Goal: Contribute content: Contribute content

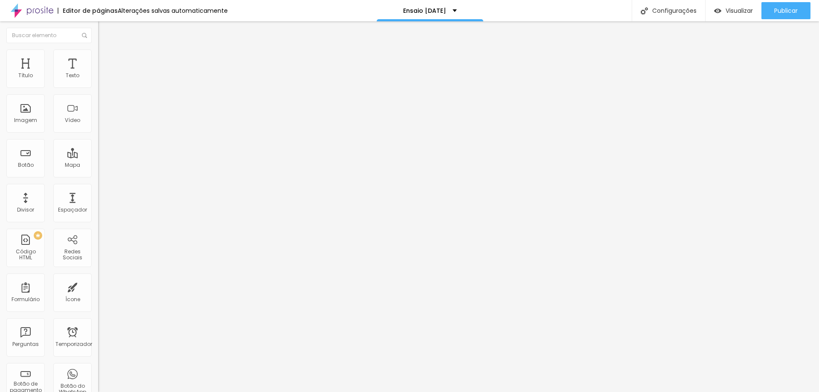
click at [98, 82] on button "button" at bounding box center [104, 77] width 12 height 9
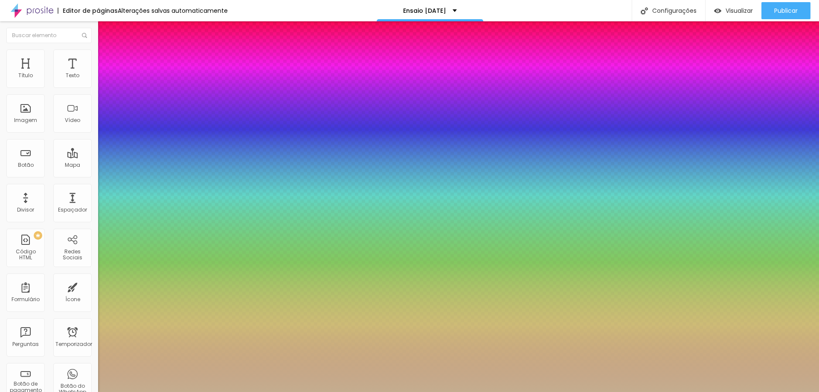
type input "1"
click at [421, 392] on div at bounding box center [409, 392] width 819 height 0
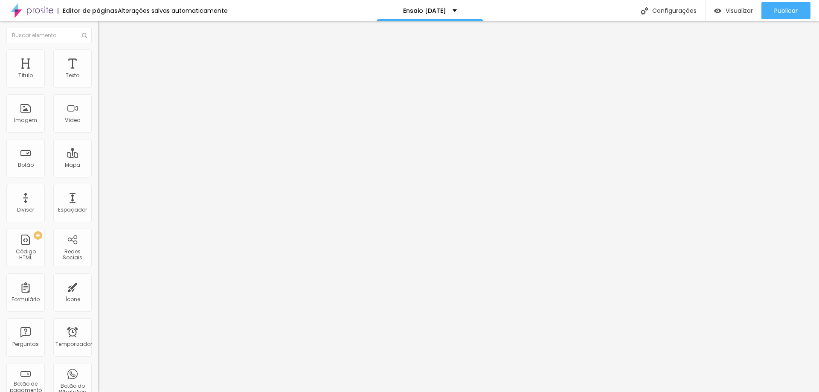
click at [98, 82] on button "button" at bounding box center [104, 77] width 12 height 9
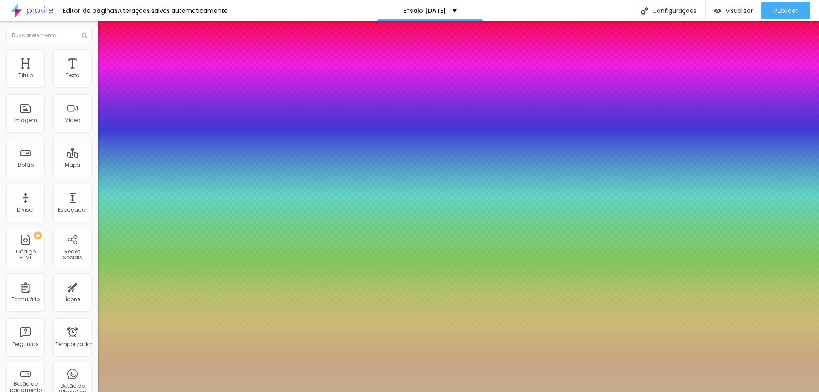
type input "1"
select select "SourceSansProLight"
type input "1"
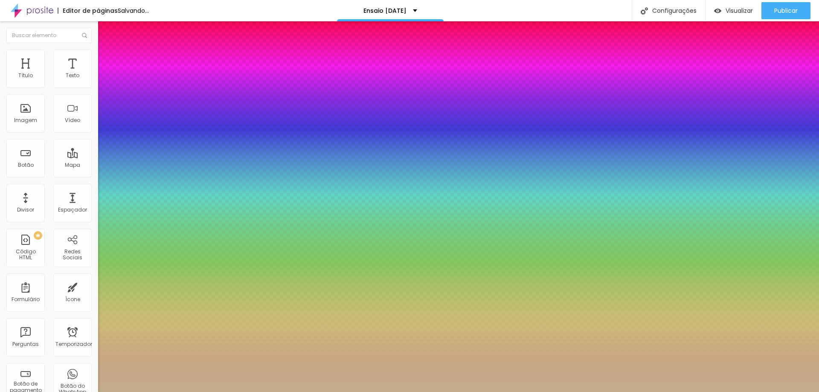
select select "SourceSerifPro"
type input "1"
select select "SourceSansProLight"
type input "1"
select select "SourceSansProBold"
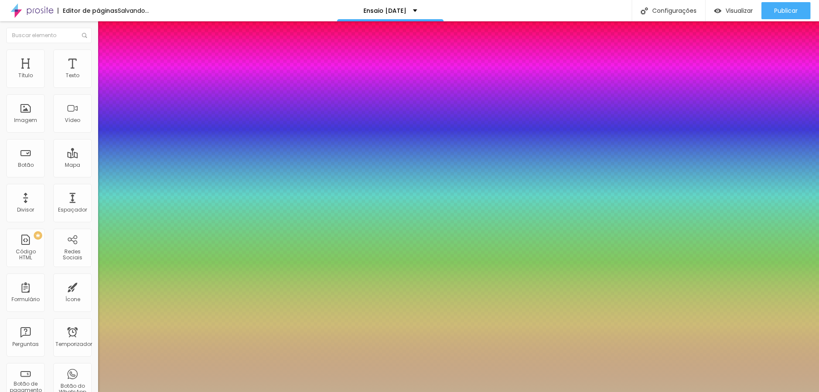
type input "1"
select select "SourceSansProLight"
type input "1"
select select "SourceSerifPro"
type input "1"
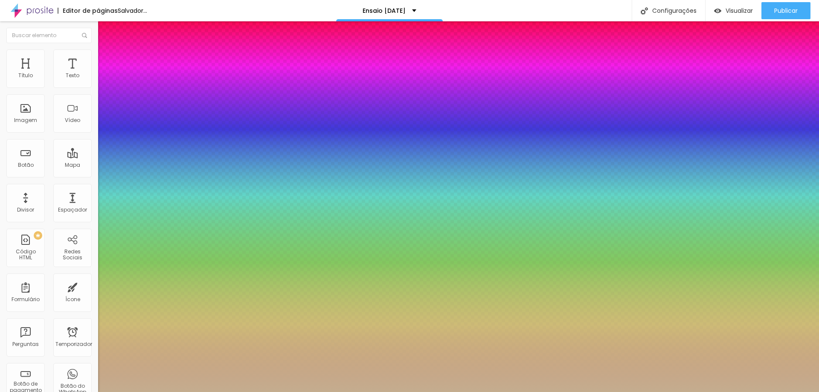
select select "SourceSansProLight"
type input "1"
select select "SourceSansProBold"
type input "1"
select select "SourceSansProLight"
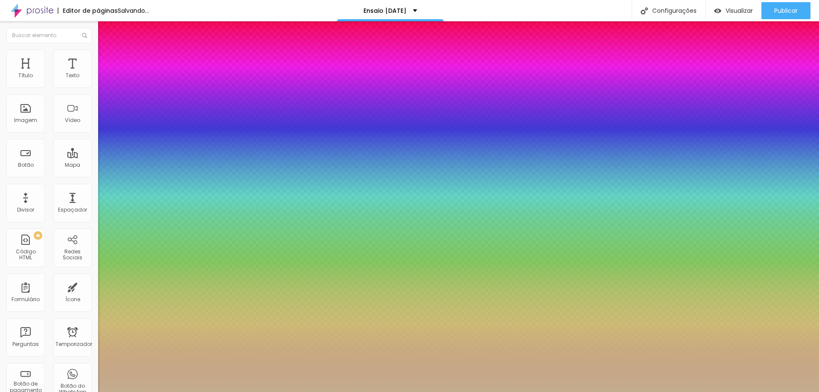
type input "1"
select select "SourceSansProBold"
type input "1"
select select "SourceSansProLight"
type input "1"
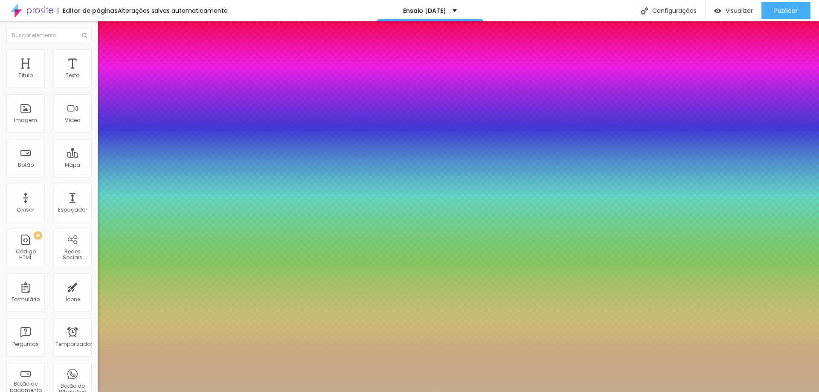
select select "SourceSerifPro"
type input "1"
click at [430, 392] on div at bounding box center [409, 392] width 819 height 0
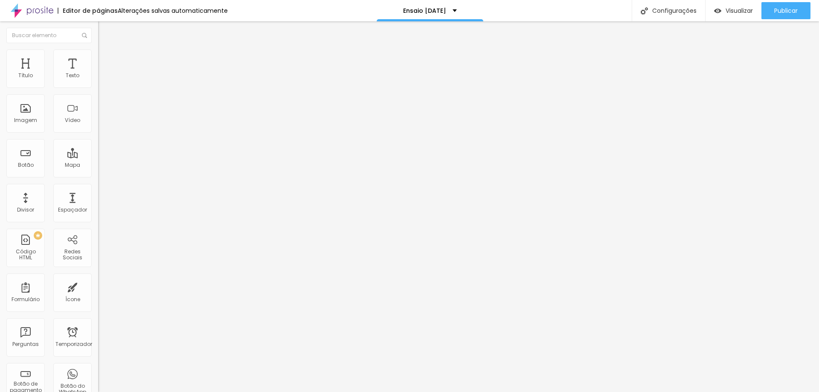
click at [102, 79] on icon "button" at bounding box center [104, 76] width 5 height 5
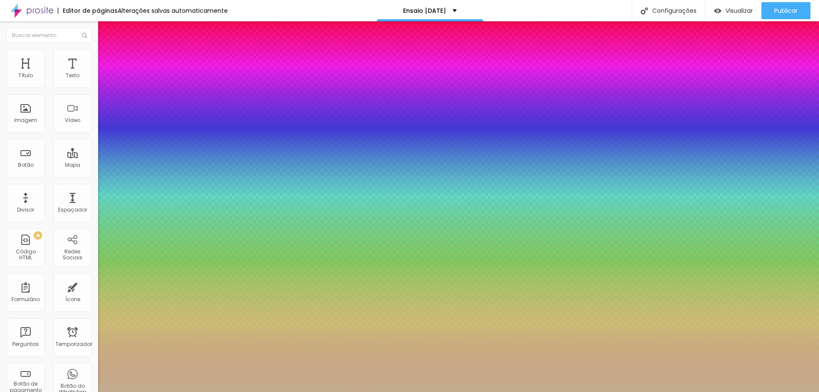
type input "1"
click at [727, 392] on div at bounding box center [409, 392] width 819 height 0
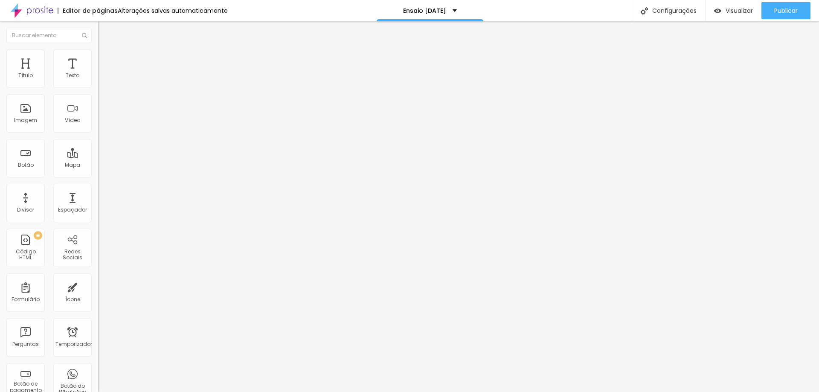
click at [102, 79] on icon "button" at bounding box center [104, 76] width 5 height 5
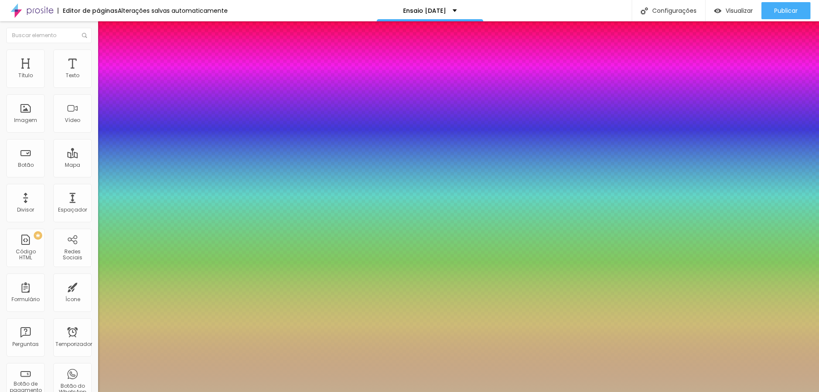
type input "1"
click at [472, 392] on div at bounding box center [409, 392] width 819 height 0
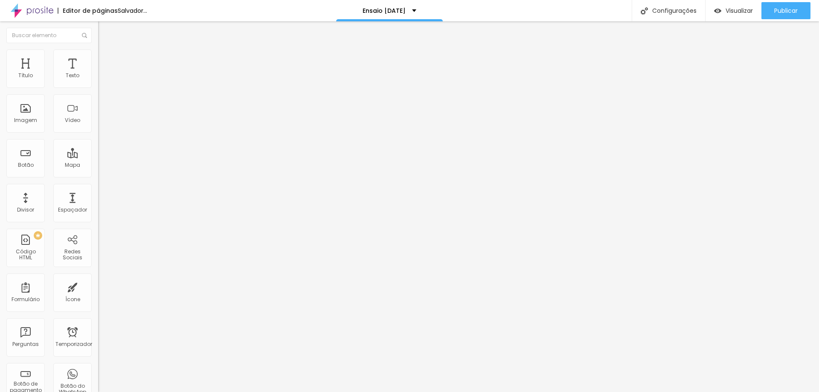
click at [98, 73] on div "Adicionar imagem" at bounding box center [147, 70] width 98 height 6
click at [103, 73] on font "Adicionar imagem" at bounding box center [128, 69] width 50 height 7
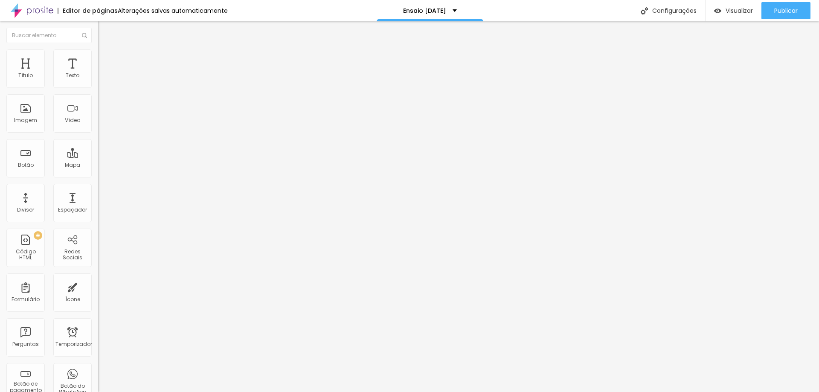
click at [98, 56] on li "Estilo" at bounding box center [147, 53] width 98 height 9
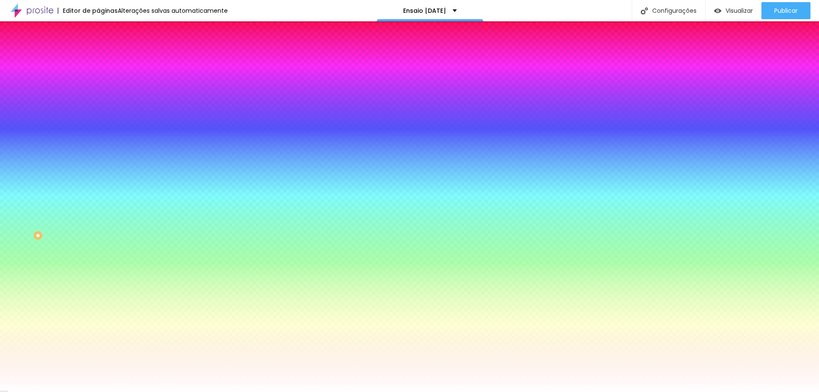
click at [98, 58] on img at bounding box center [102, 62] width 8 height 8
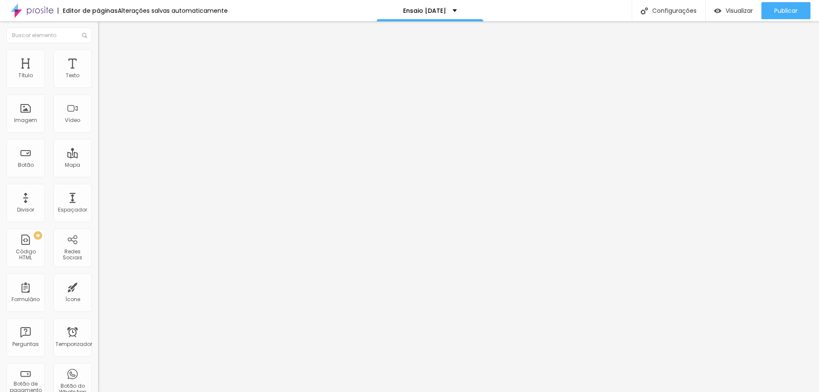
click at [98, 49] on img at bounding box center [102, 45] width 8 height 8
click at [98, 55] on img at bounding box center [102, 53] width 8 height 8
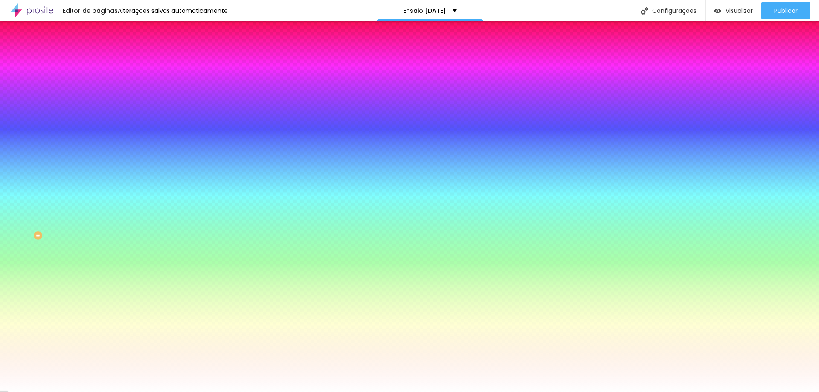
click at [98, 55] on img at bounding box center [102, 53] width 8 height 8
click at [98, 49] on li "Conteúdo" at bounding box center [147, 45] width 98 height 9
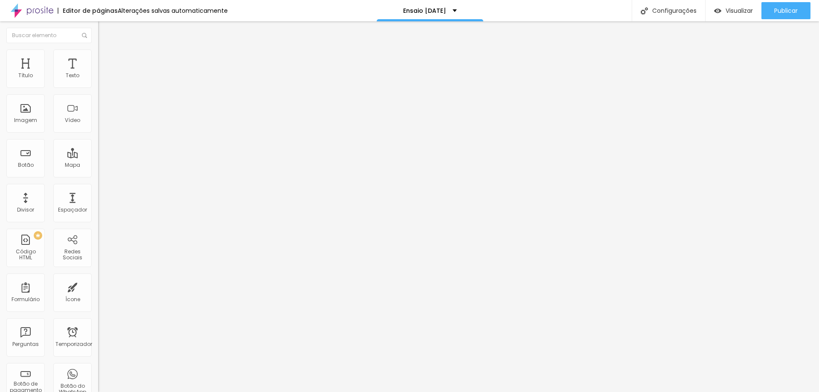
click at [98, 78] on font "Encaixotado" at bounding box center [114, 73] width 33 height 7
click at [98, 91] on span "Completo" at bounding box center [111, 87] width 26 height 7
click at [98, 83] on font "Encaixotado" at bounding box center [114, 79] width 33 height 7
click at [103, 73] on font "Trocar imagem" at bounding box center [123, 69] width 41 height 7
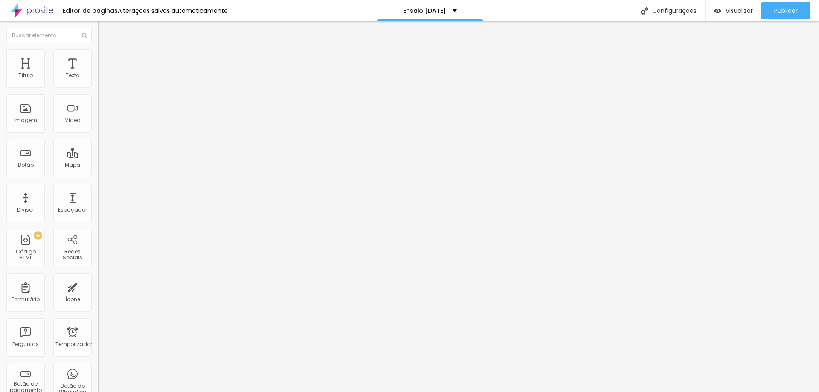
click at [98, 73] on span "Trocar imagem" at bounding box center [121, 69] width 47 height 7
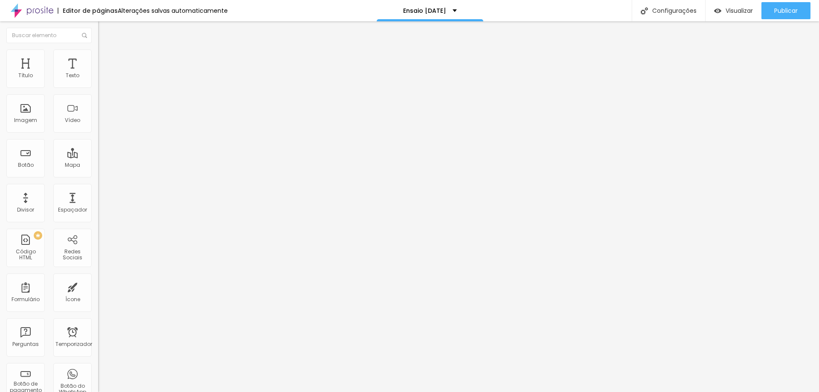
click at [796, 13] on font "Publicar" at bounding box center [785, 10] width 23 height 9
click at [98, 80] on input "[URL][DOMAIN_NAME]" at bounding box center [149, 76] width 102 height 9
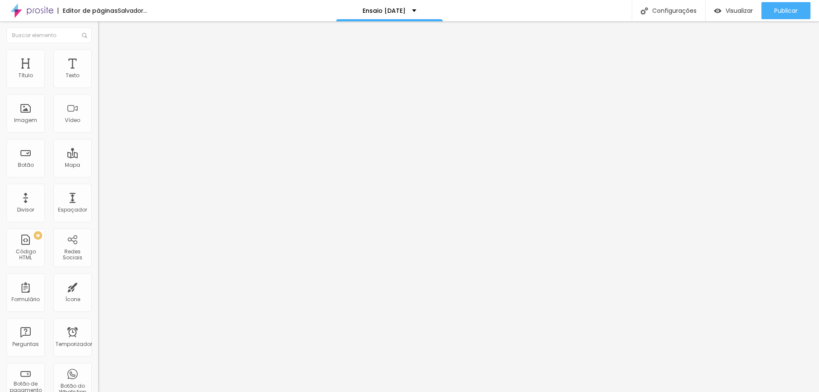
paste input "e_xAFxOTNms?si=WtfV2bqXkmo1TtUJ"
type input "[URL][DOMAIN_NAME]"
click at [102, 79] on icon "button" at bounding box center [104, 76] width 5 height 5
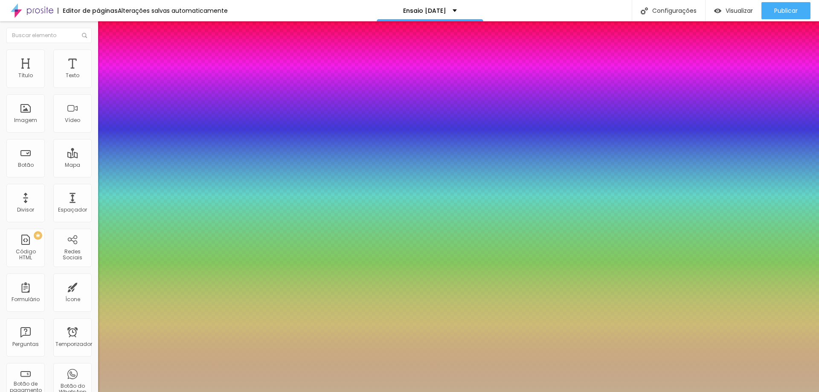
type input "1"
select select "SourceSansProBlack"
type input "1"
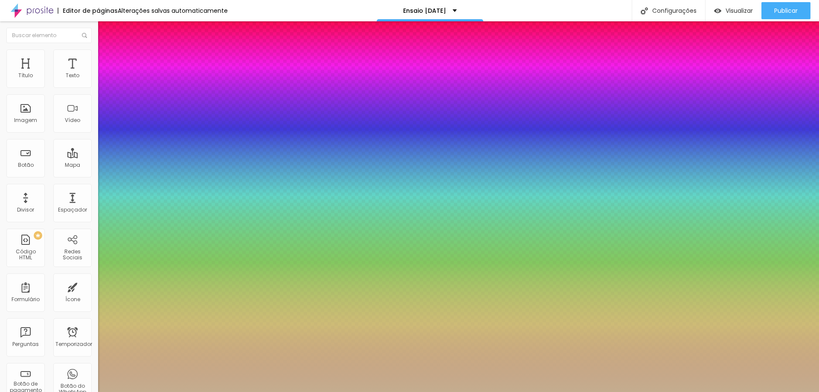
select select "SourceSansPro"
type input "1"
select select "Snippet"
type input "1"
select select "Slabo27px"
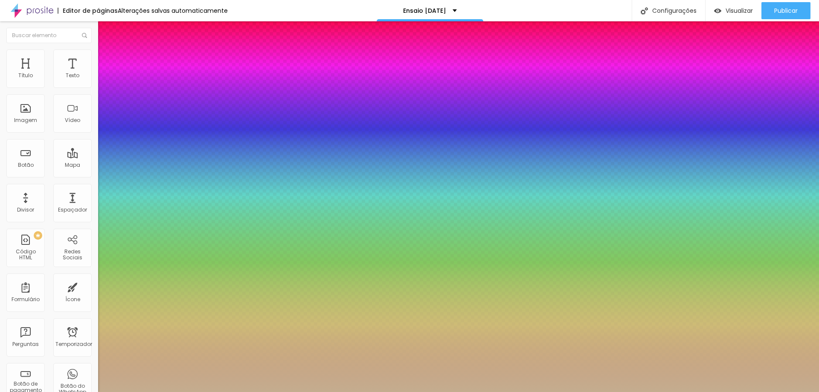
type input "1"
select select "ShareTechMono-Regular"
type input "1"
select select "Scada"
type input "1"
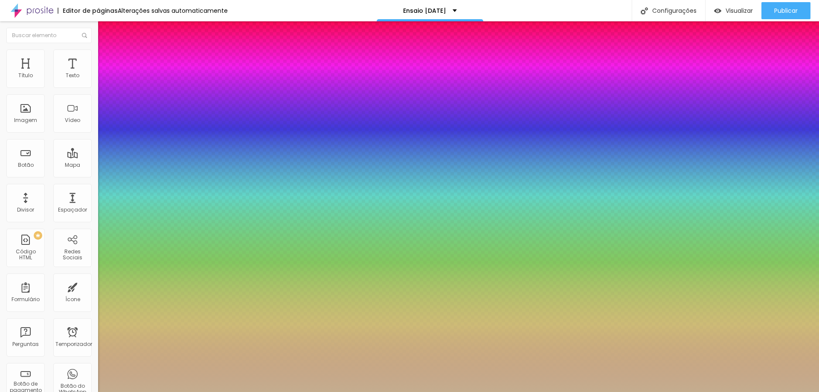
select select "SairaRegular"
type input "1"
select select "SairaLight"
type input "1"
select select "Sail-Regular"
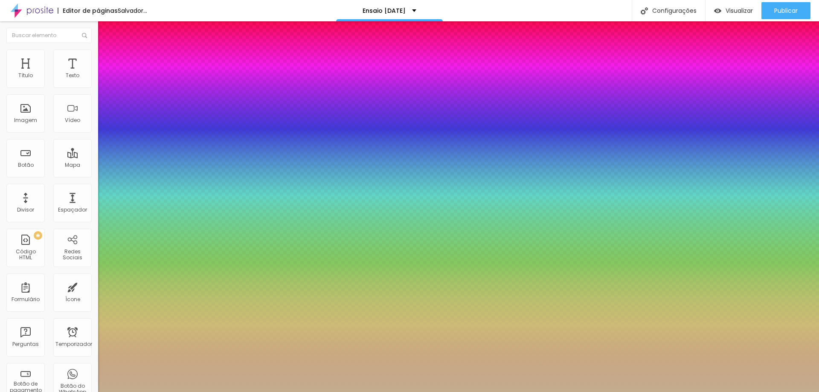
type input "1"
select select "Sacramento-Regular"
type input "1"
select select "Ruluko"
type input "1"
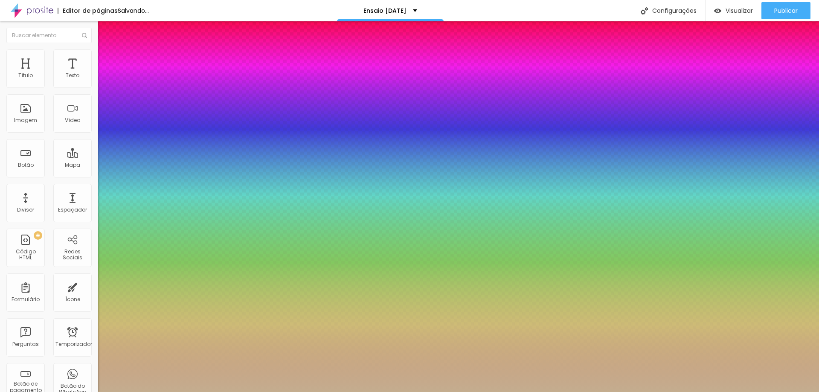
select select "RubikMonoOne-Regular"
type input "1"
select select "RobotoThin"
type input "1"
select select "RobotoSlabThin"
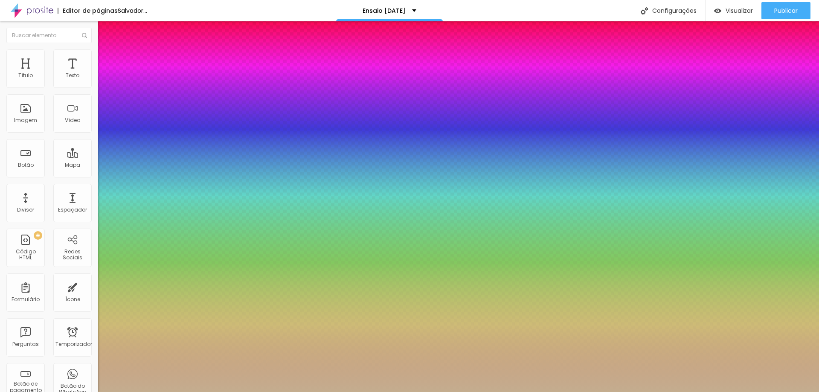
type input "1"
select select "RobotoSlabLight"
type input "1"
select select "RobotoSlab"
type input "1"
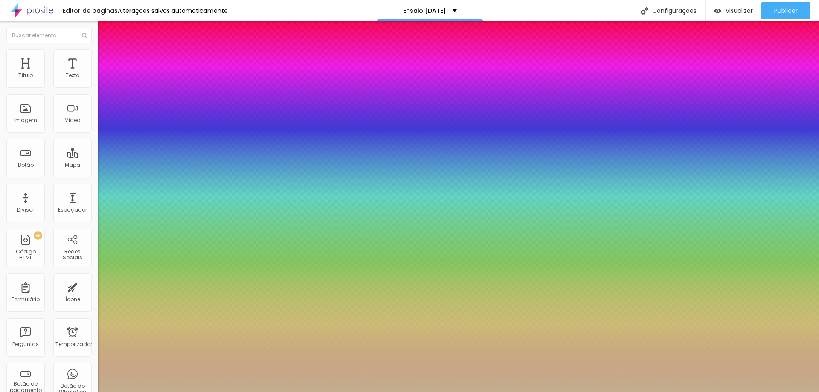
select select "RobotoMonoThin"
type input "1"
select select "RobotoMonoMedium"
type input "1"
select select "RobotoMonoLight"
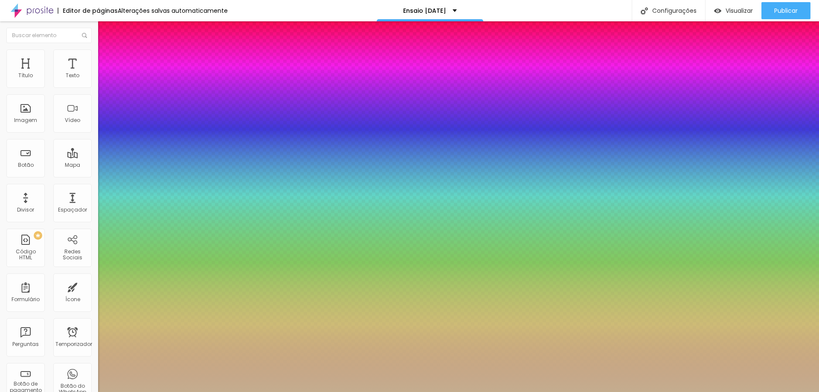
type input "1"
select select "RobotoMono"
type input "1"
select select "RobotoMedium"
type input "1"
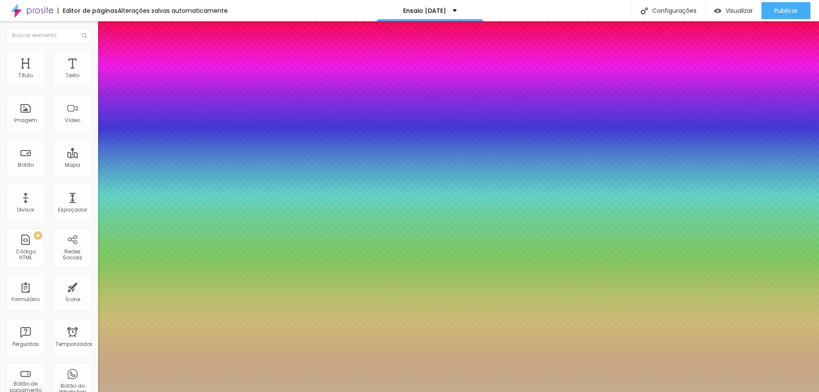
select select "RobotoLight"
type input "1"
select select "RobotoCondensedLight"
type input "1"
select select "RobotoCondensed"
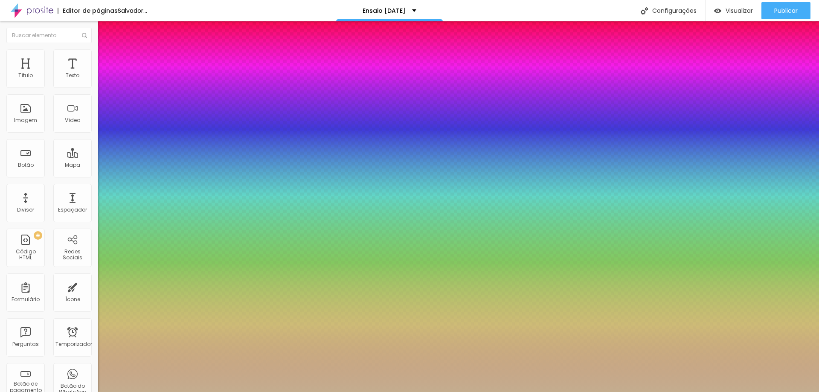
type input "1"
select select "RobotoBlack"
type input "1"
select select "Roboto"
type input "1"
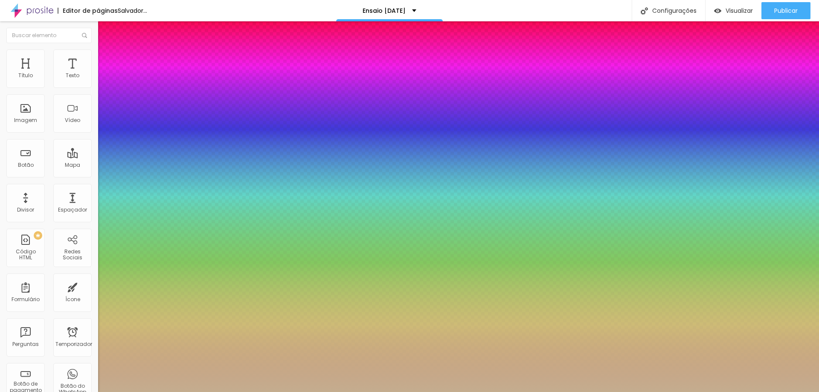
select select "RalewayThin"
type input "1"
select select "RalewayMedium"
type input "1"
select select "RalewayLight"
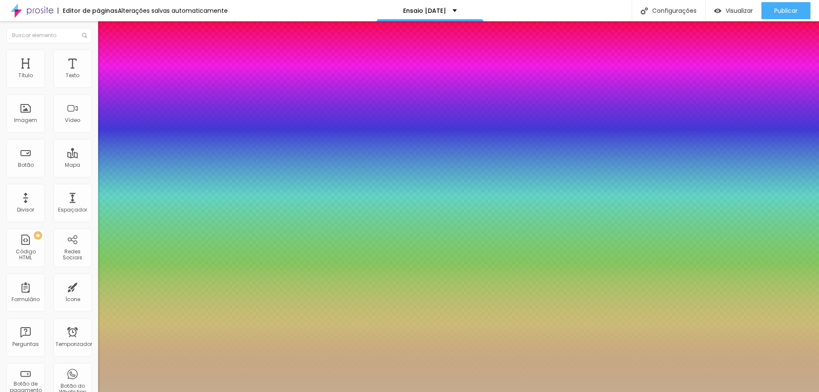
type input "1"
select select "RalewayExtraBold"
type input "1"
select select "RalewayBold"
type input "1"
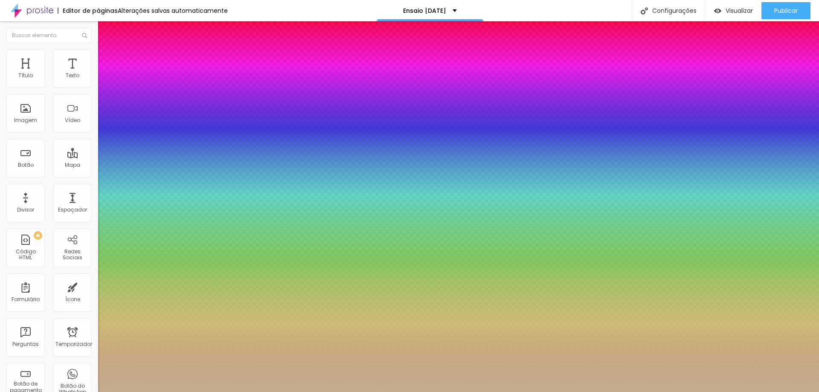
select select "Raleway"
type input "1"
select select "QuicksandMedium"
type input "1"
select select "QuicksandLight"
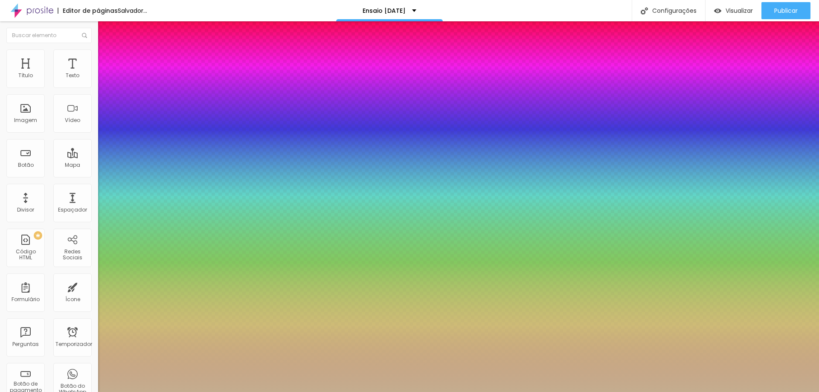
type input "1"
select select "Quicksand"
type input "1"
select select "QuicksandLight"
type input "1"
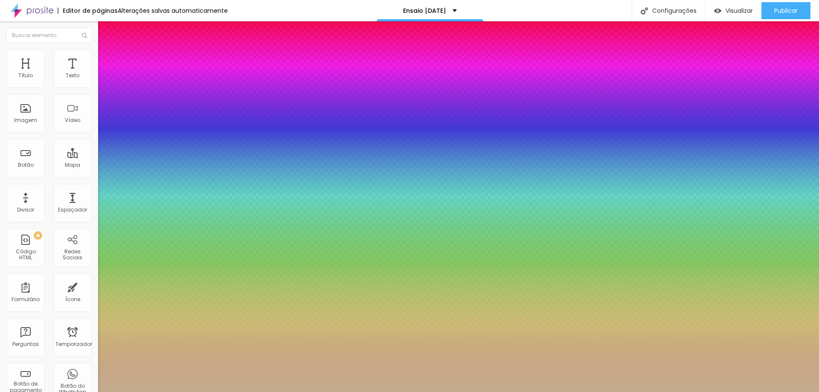
select select "Quicksand"
type input "1"
select select "Prompt-Thin"
type input "1"
select select "Prompt-Regular"
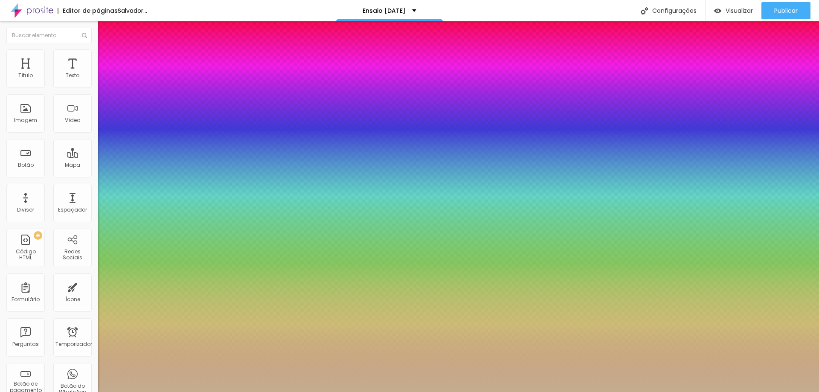
type input "1"
select select "Prompt-Italic"
type input "1"
select select "Prompt-Bold"
type input "1"
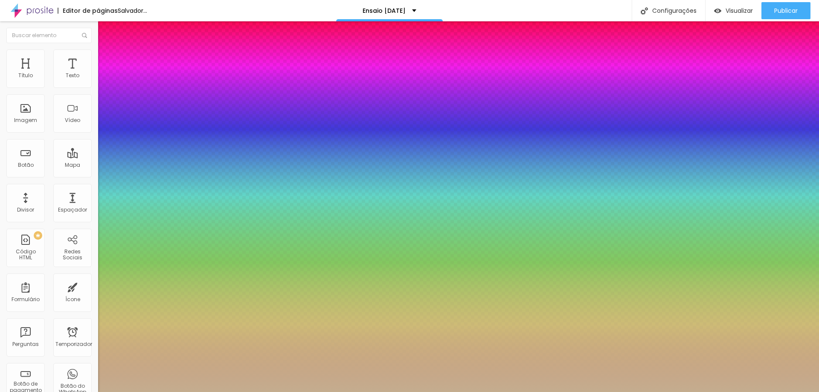
select select "PoppinsThin"
type input "1"
select select "Poppins"
type input "1"
select select "Pompiere"
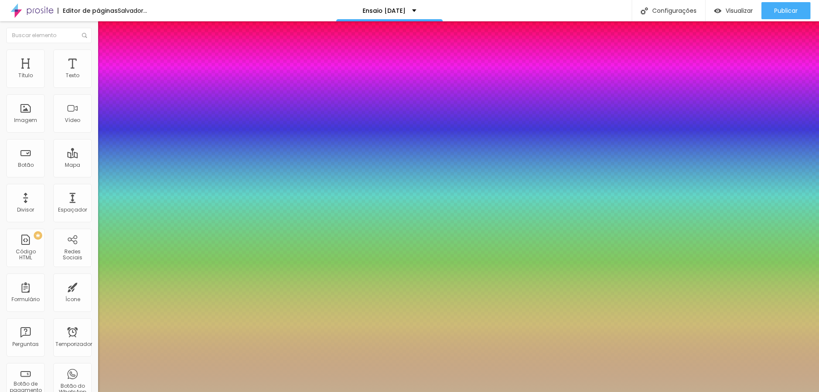
type input "1"
select select "PoiretOne"
type input "1"
select select "PlayfairDisplayBlack"
type input "1"
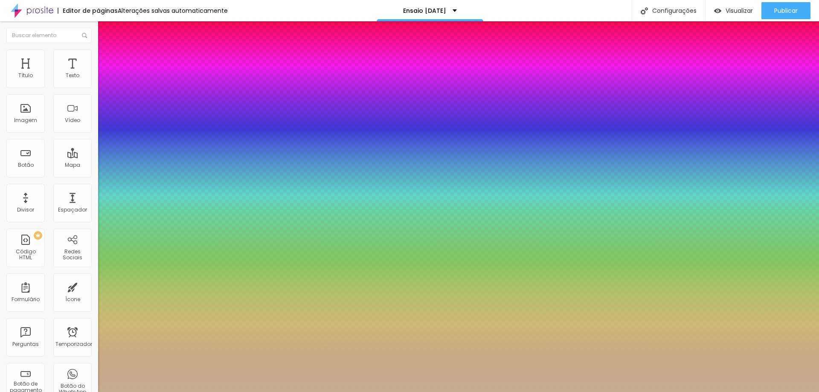
select select "PlayfairDisplay"
type input "1"
select select "PlayfairDisplayBlack"
type input "1"
select select "PlayfairDisplay"
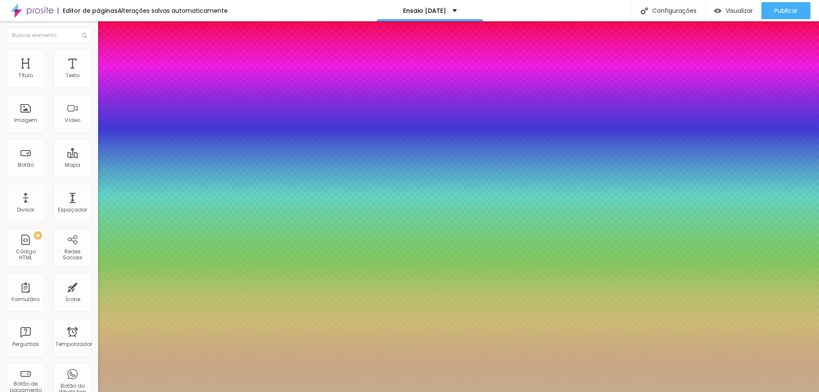
type input "1"
type input "22"
type input "1"
type input "20"
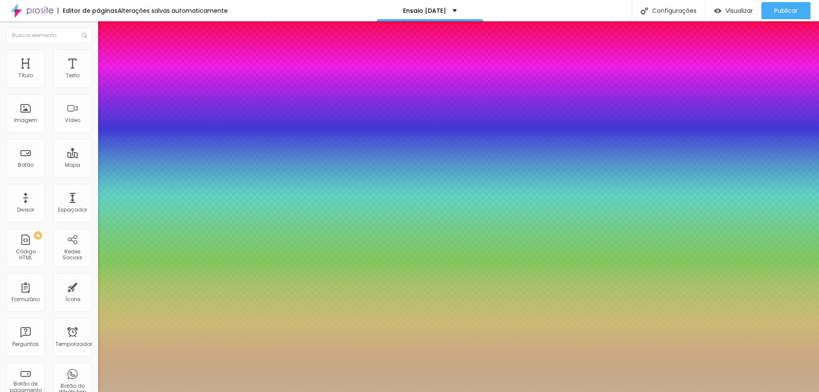
type input "20"
type input "1"
type input "19"
type input "1"
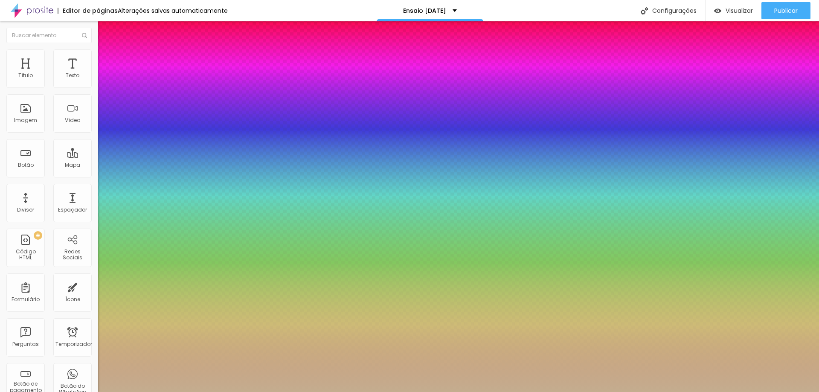
type input "18"
type input "1"
type input "17"
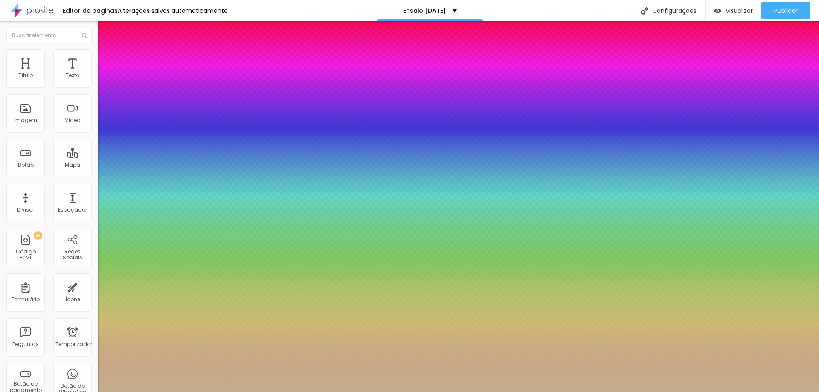
type input "1"
type input "16"
type input "1"
type input "18"
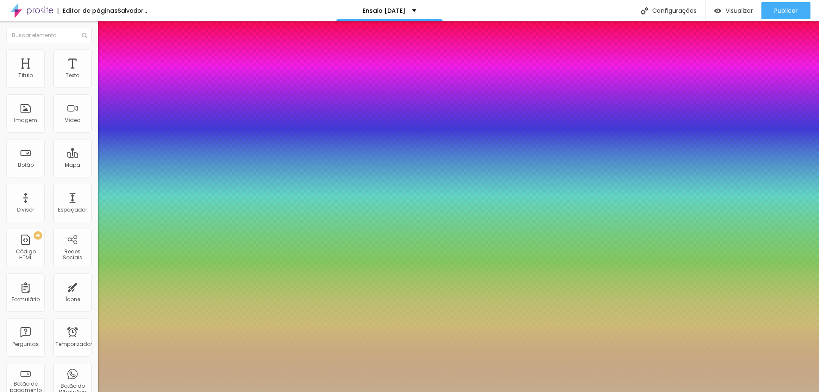
type input "18"
type input "1"
type input "19"
type input "1"
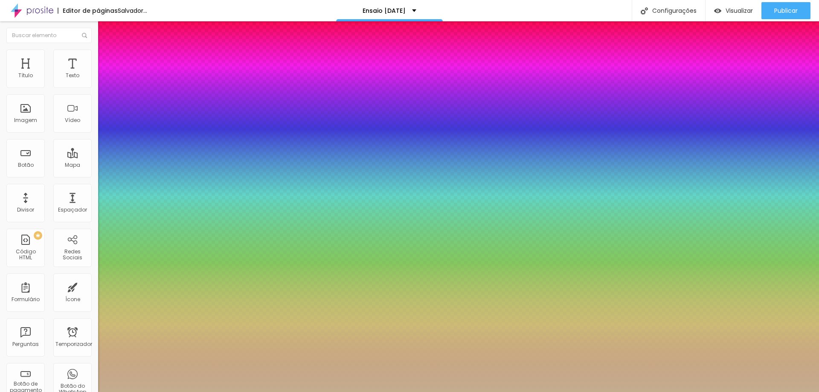
type input "20"
type input "1"
type input "21"
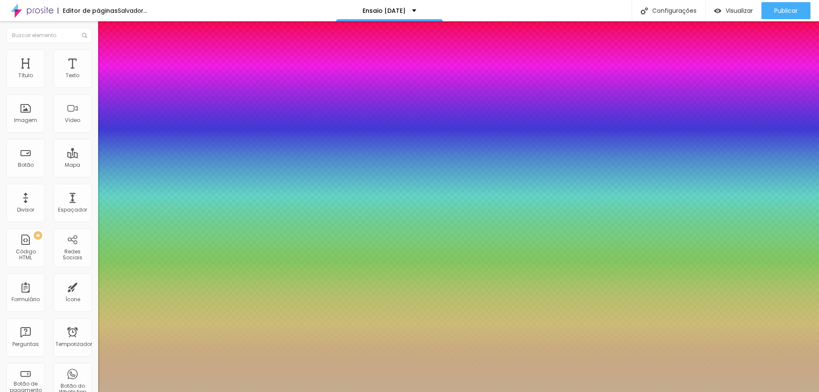
type input "1"
type input "23"
type input "1"
type input "22"
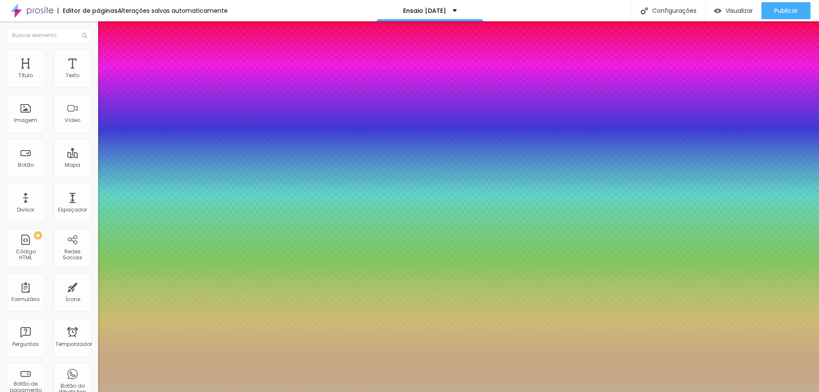
type input "22"
type input "1"
drag, startPoint x: 125, startPoint y: 146, endPoint x: 119, endPoint y: 148, distance: 5.8
type input "22"
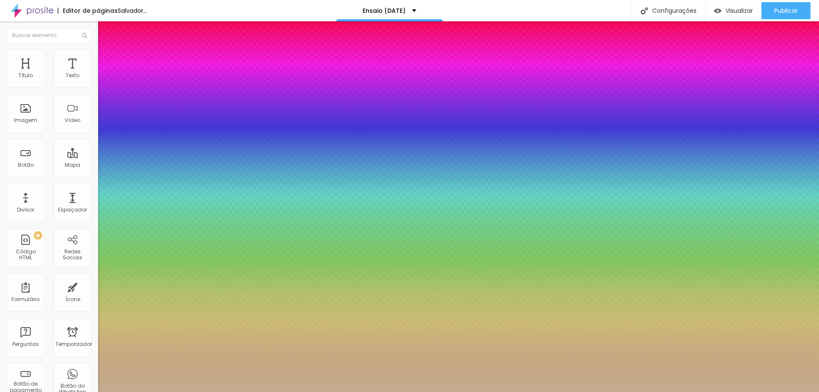
type input "1"
click at [555, 392] on div at bounding box center [409, 392] width 819 height 0
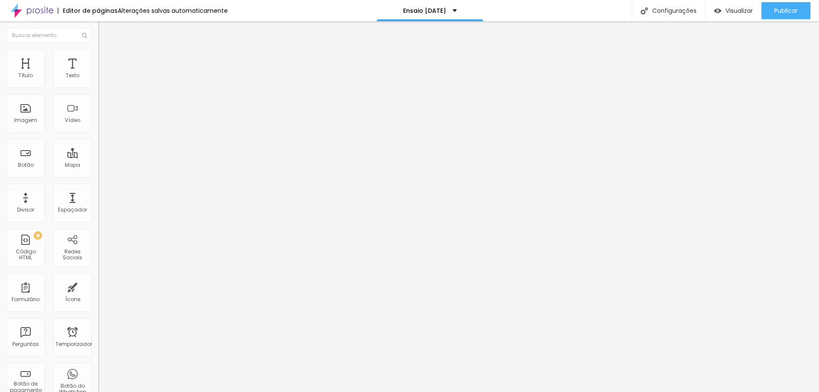
click at [98, 82] on button "button" at bounding box center [104, 77] width 12 height 9
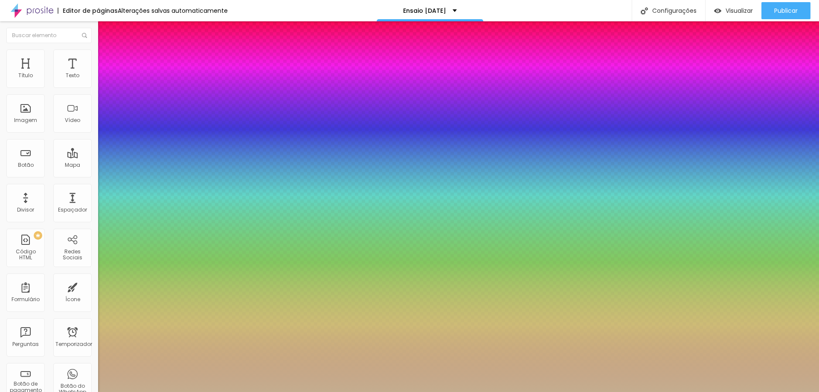
type input "1"
select select "PlayfairDisplay"
type input "1"
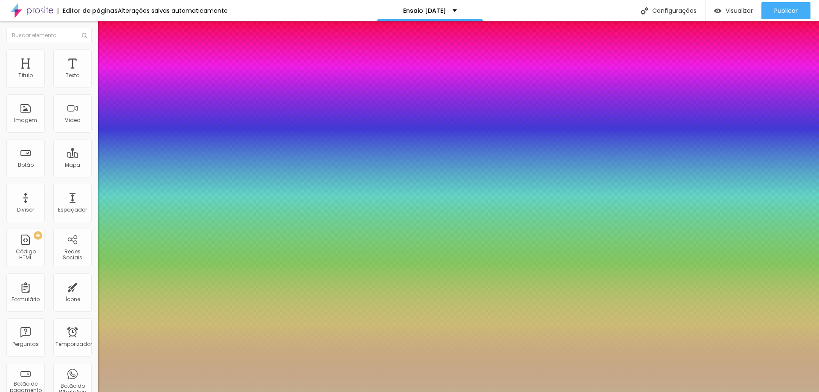
type input "38"
type input "1"
type input "37"
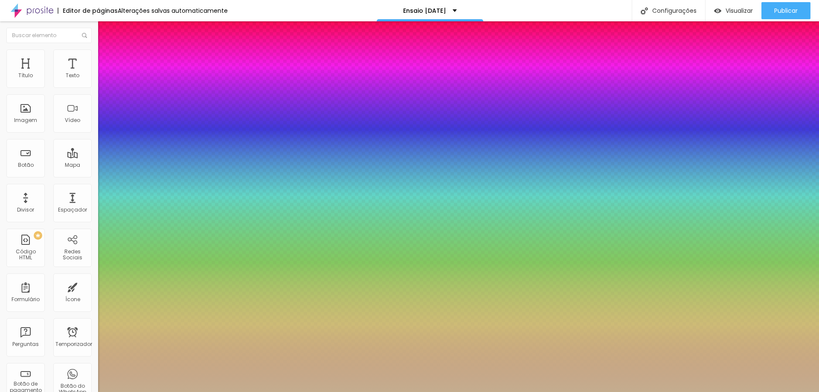
type input "1"
type input "35"
type input "1"
type input "33"
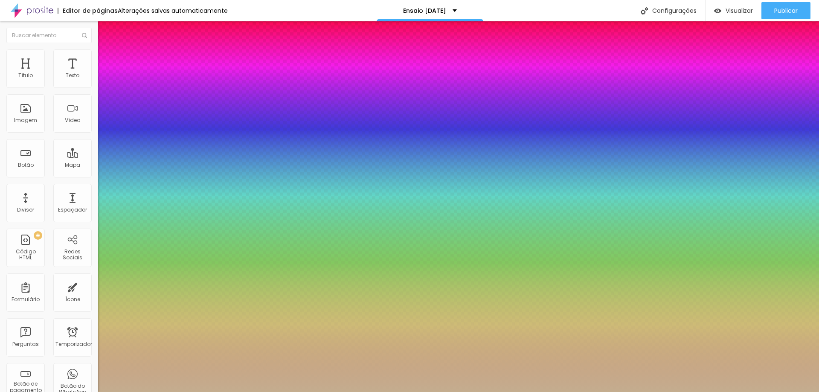
type input "33"
type input "1"
type input "31"
type input "1"
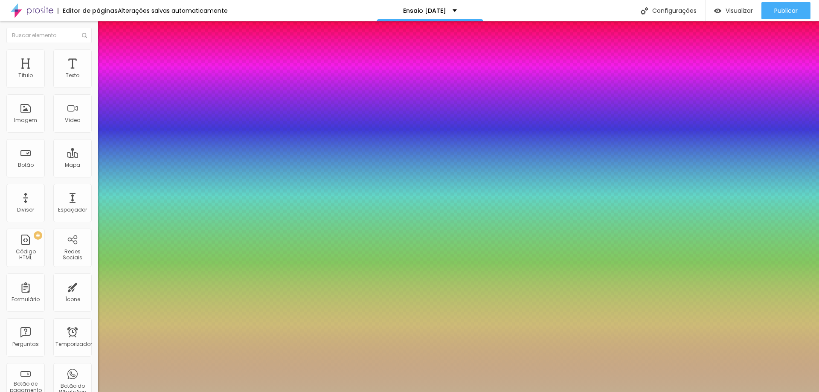
type input "30"
type input "1"
drag, startPoint x: 131, startPoint y: 144, endPoint x: 125, endPoint y: 143, distance: 6.5
type input "30"
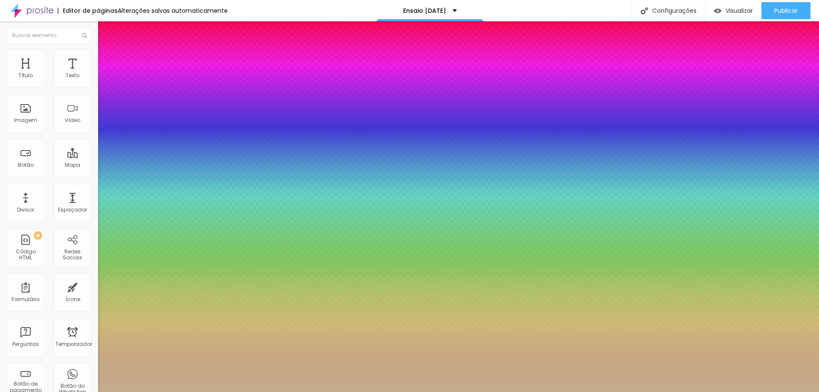
type input "1"
click at [390, 392] on div at bounding box center [409, 392] width 819 height 0
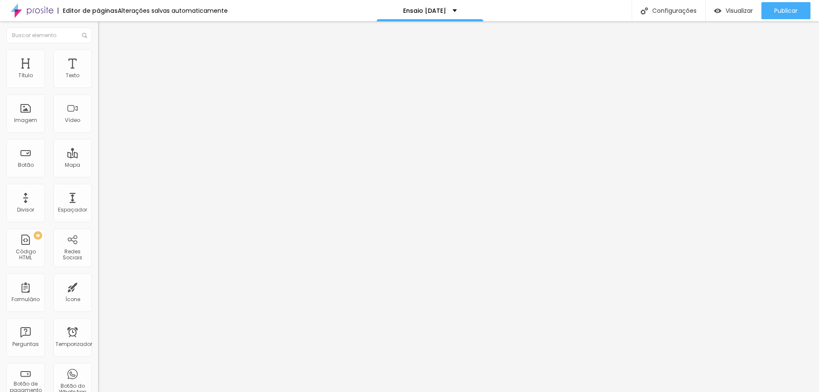
click at [98, 82] on button "button" at bounding box center [104, 77] width 12 height 9
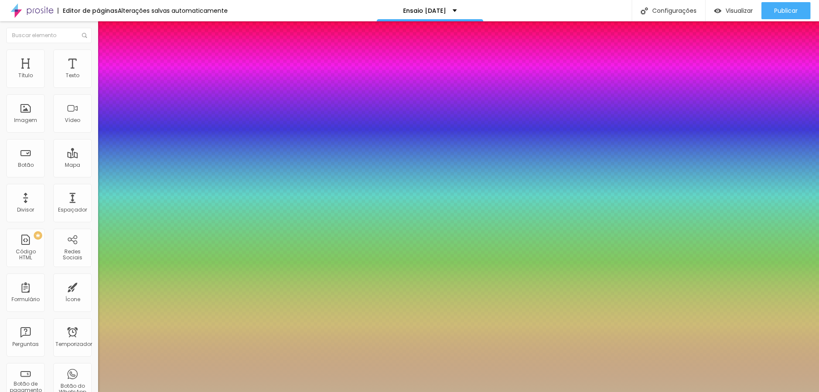
type input "1"
select select "PlayfairDisplay"
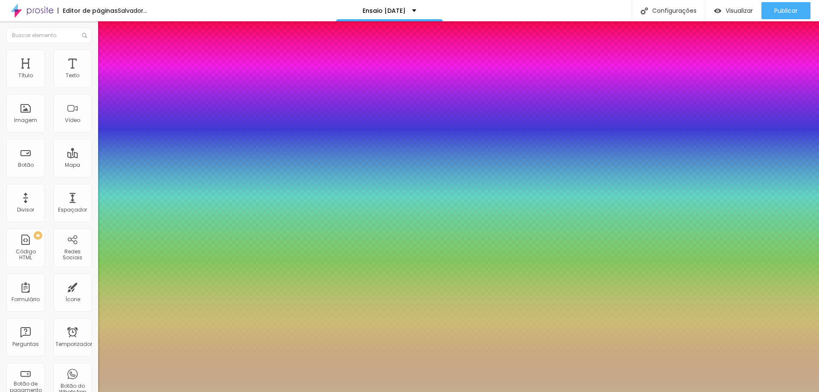
type input "1"
click at [427, 392] on div at bounding box center [409, 392] width 819 height 0
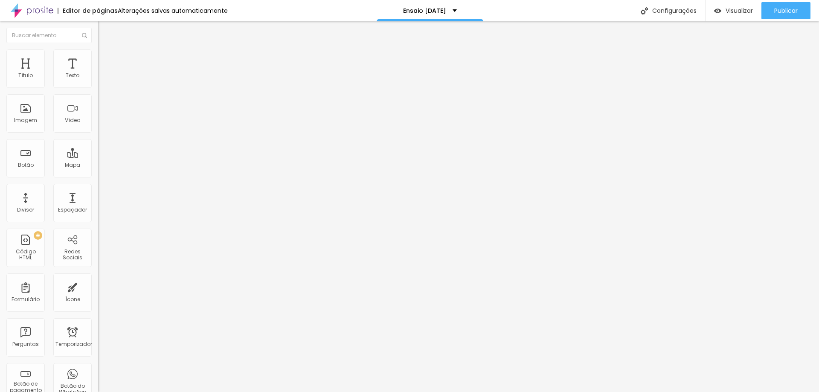
click at [102, 79] on icon "button" at bounding box center [104, 76] width 5 height 5
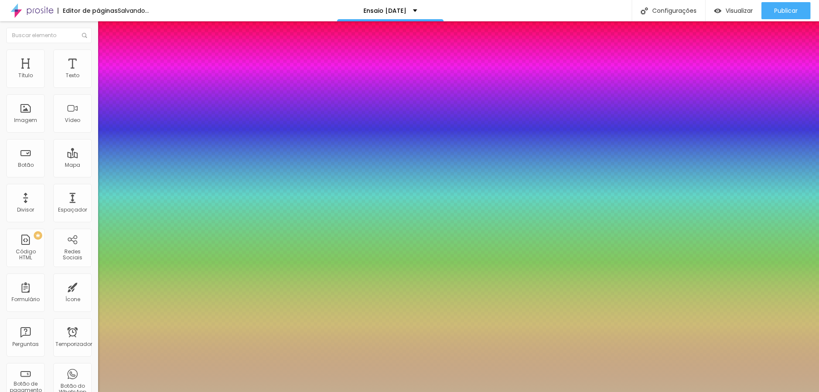
type input "1"
select select "PlayfairDisplay"
type input "1"
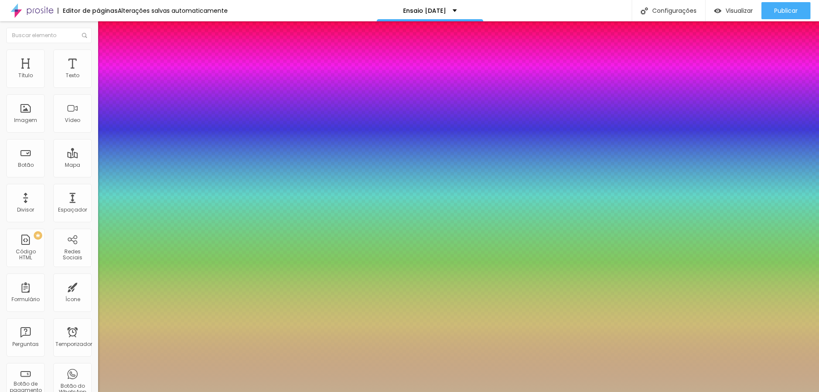
click at [576, 392] on div at bounding box center [409, 392] width 819 height 0
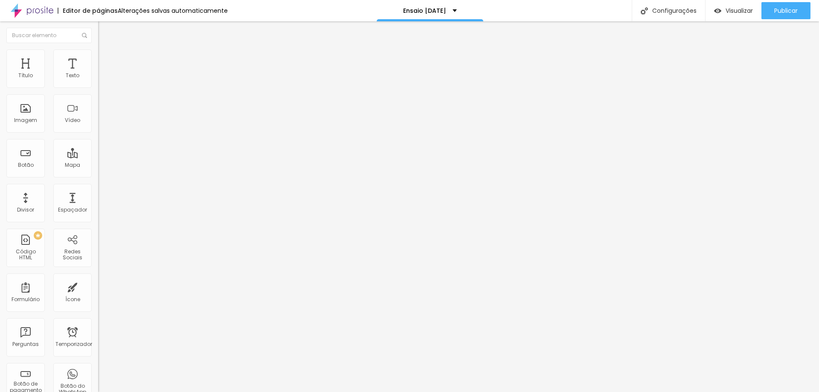
click at [98, 82] on button "button" at bounding box center [104, 77] width 12 height 9
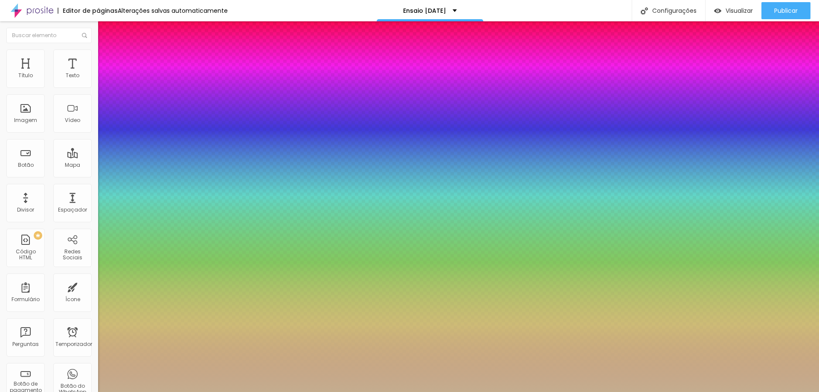
type input "1"
select select "PlayfairDisplay"
type input "1"
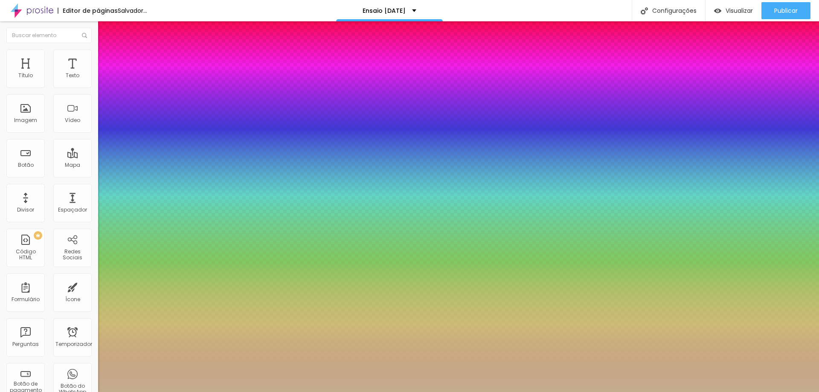
click at [610, 392] on div at bounding box center [409, 392] width 819 height 0
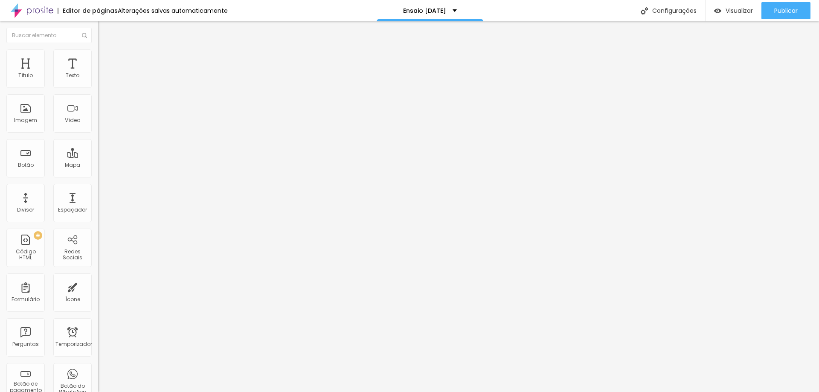
click at [98, 82] on div "Tipografia Voltar ao padrão" at bounding box center [147, 70] width 98 height 24
click at [98, 82] on button "button" at bounding box center [104, 77] width 12 height 9
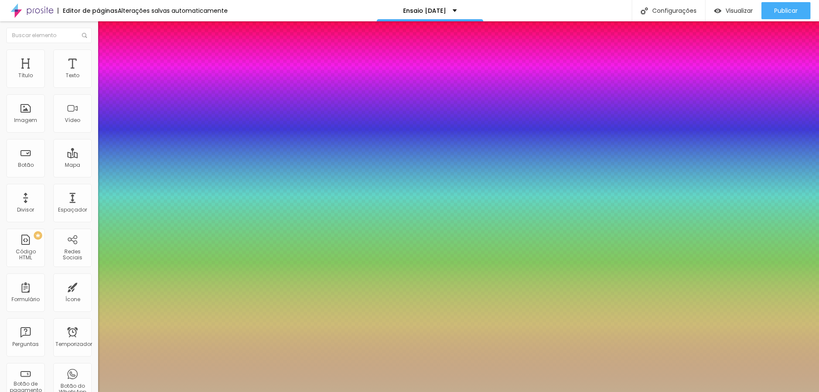
type input "1"
select select "PlayfairDisplay"
click at [670, 392] on div at bounding box center [409, 392] width 819 height 0
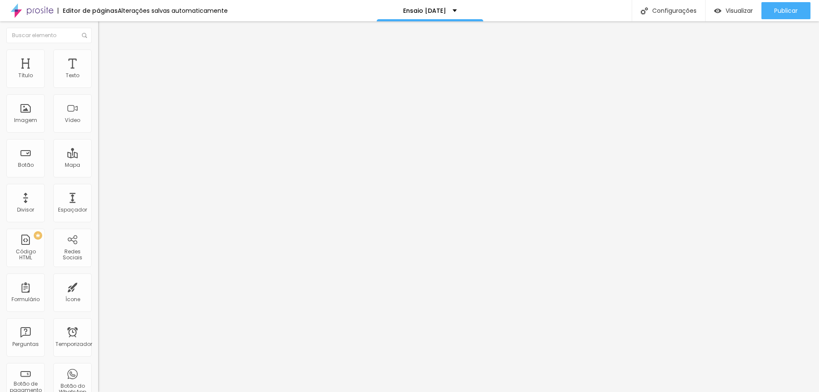
click at [98, 82] on button "button" at bounding box center [104, 77] width 12 height 9
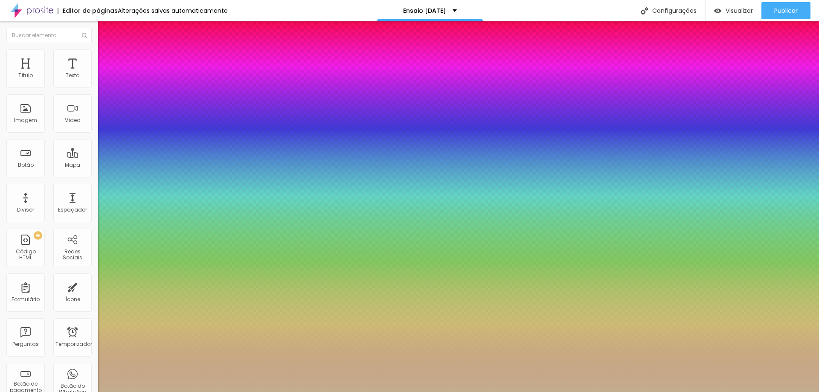
click at [577, 392] on div at bounding box center [409, 392] width 819 height 0
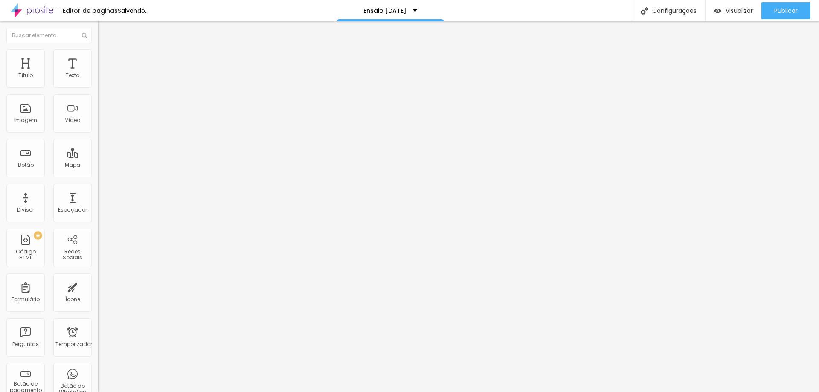
click at [102, 79] on icon "button" at bounding box center [104, 76] width 5 height 5
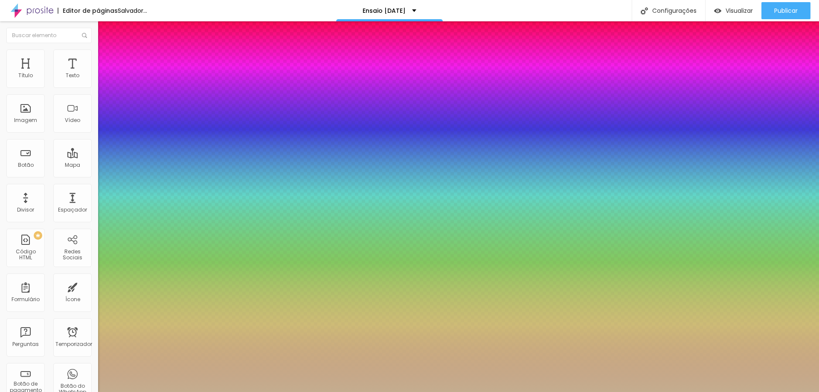
click at [520, 392] on div at bounding box center [409, 392] width 819 height 0
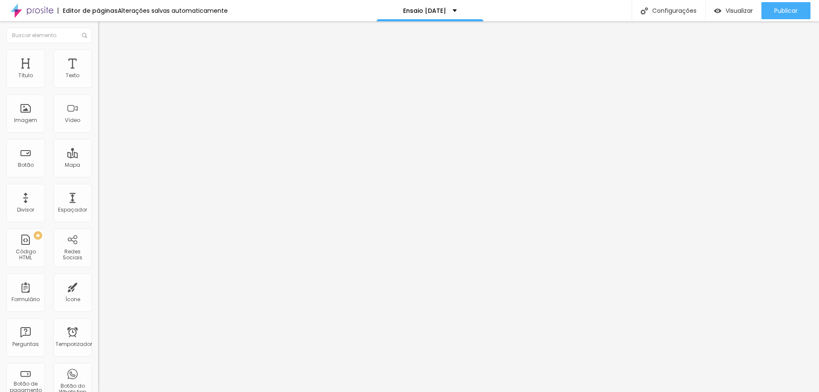
click at [102, 79] on icon "button" at bounding box center [104, 76] width 5 height 5
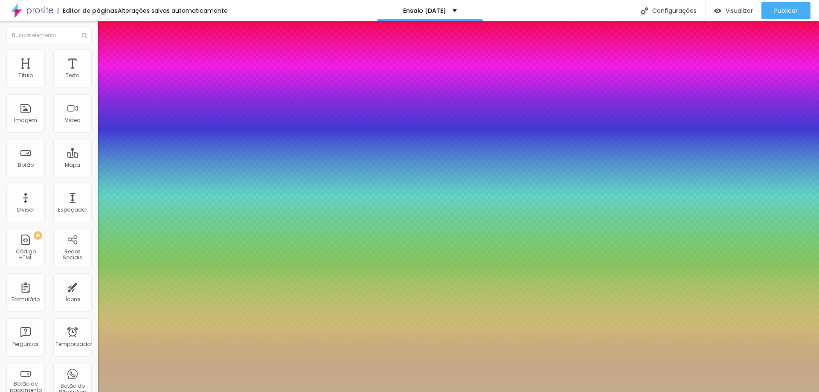
drag, startPoint x: 188, startPoint y: 147, endPoint x: 192, endPoint y: 145, distance: 4.6
drag, startPoint x: 186, startPoint y: 145, endPoint x: 192, endPoint y: 145, distance: 6.0
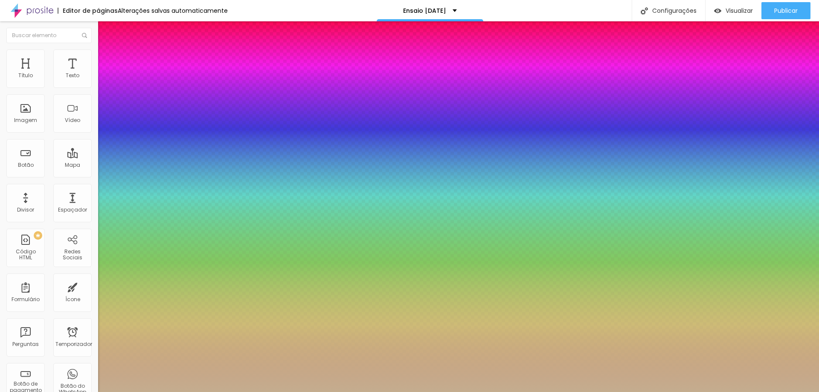
click at [474, 392] on div at bounding box center [409, 392] width 819 height 0
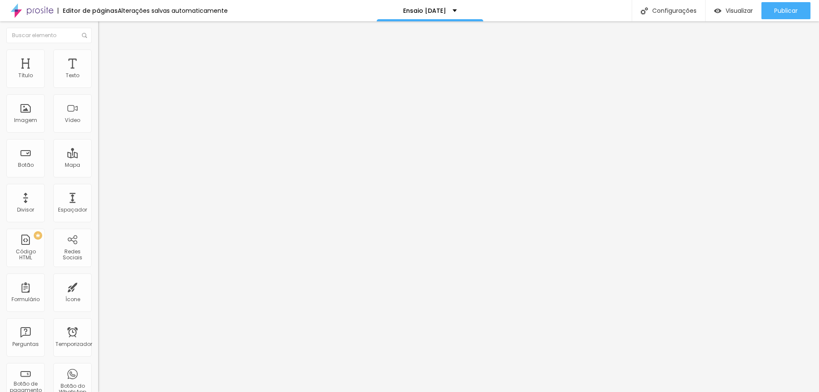
click at [98, 82] on button "button" at bounding box center [104, 77] width 12 height 9
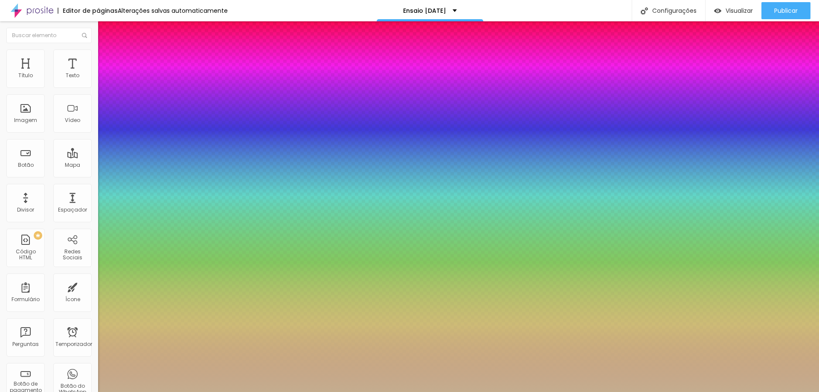
click at [687, 392] on div at bounding box center [409, 392] width 819 height 0
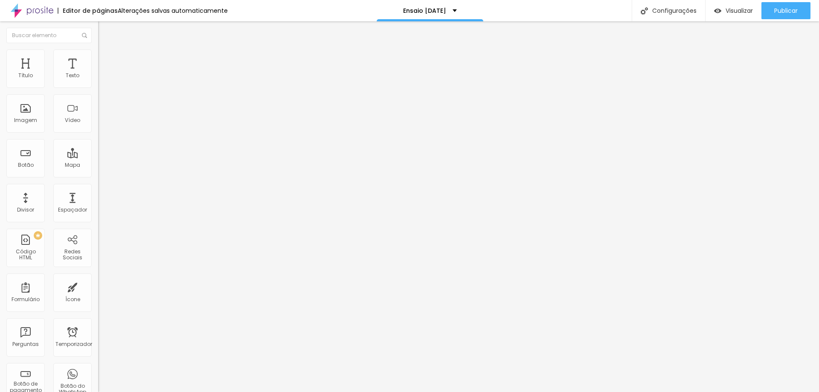
click at [98, 82] on button "button" at bounding box center [104, 77] width 12 height 9
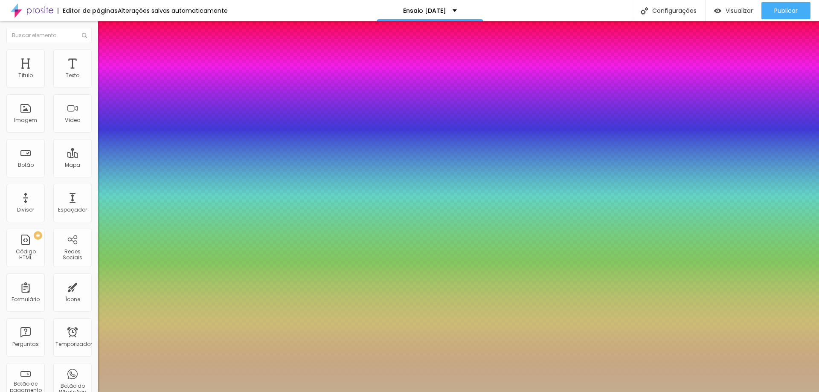
drag, startPoint x: 191, startPoint y: 146, endPoint x: 185, endPoint y: 148, distance: 6.2
click at [722, 392] on div at bounding box center [409, 392] width 819 height 0
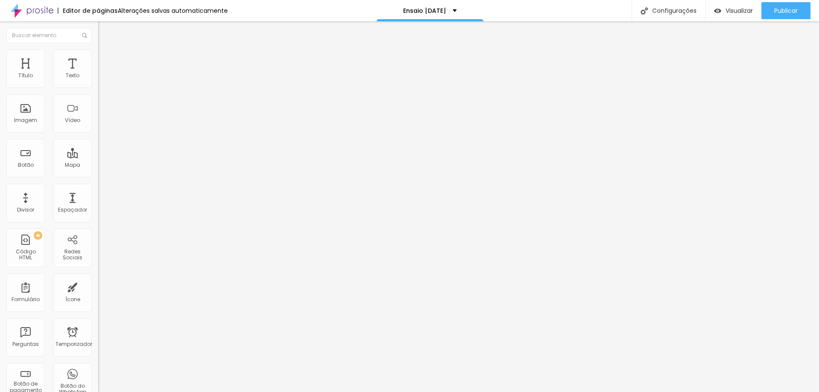
click at [102, 70] on icon "button" at bounding box center [105, 67] width 6 height 6
click at [102, 79] on icon "button" at bounding box center [103, 76] width 3 height 3
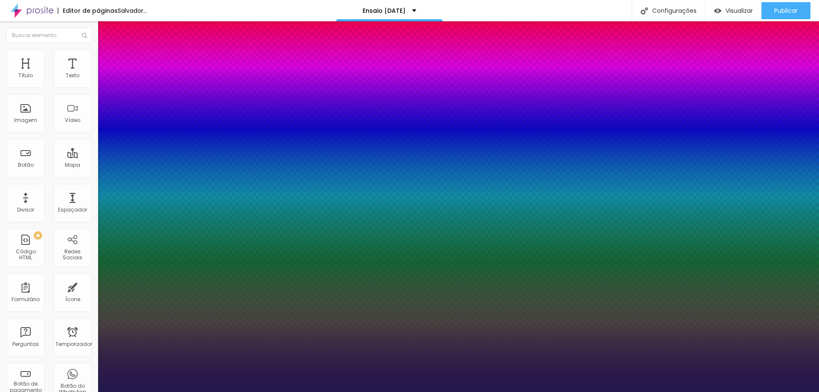
drag, startPoint x: 114, startPoint y: 145, endPoint x: 125, endPoint y: 147, distance: 10.8
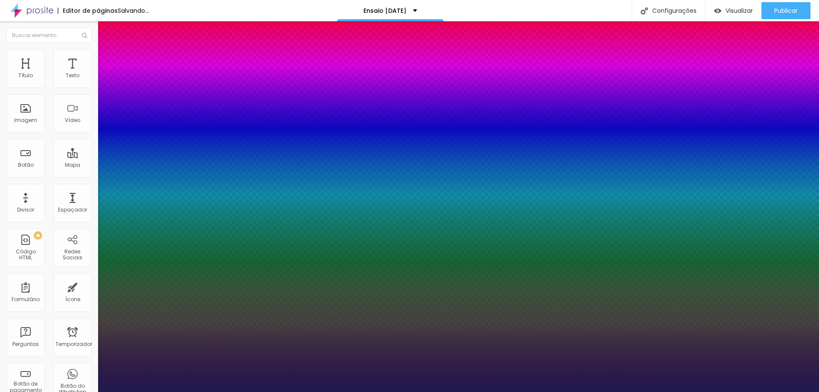
click at [507, 392] on div at bounding box center [409, 392] width 819 height 0
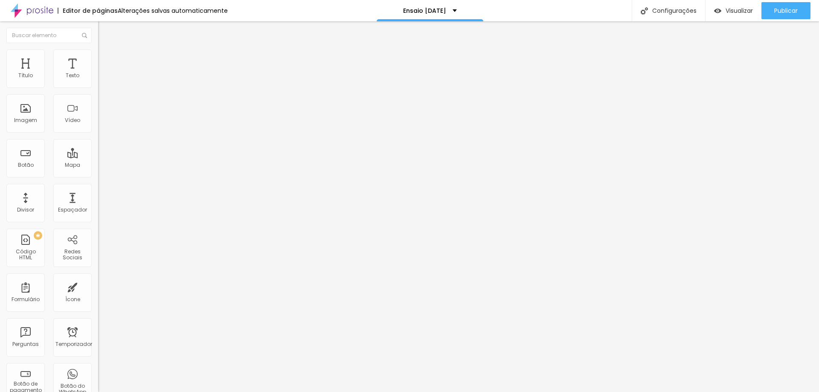
click at [102, 79] on icon "button" at bounding box center [104, 76] width 5 height 5
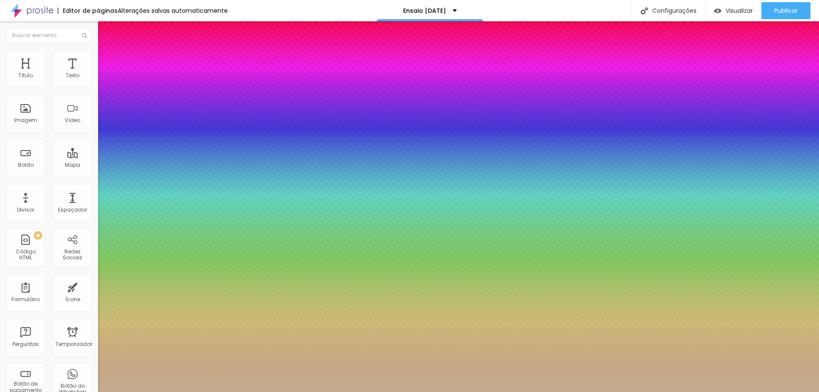
click at [520, 392] on div at bounding box center [409, 392] width 819 height 0
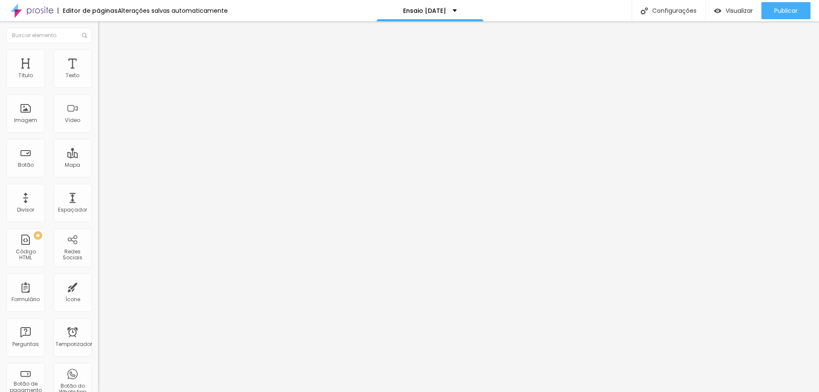
click at [102, 79] on icon "button" at bounding box center [104, 76] width 5 height 5
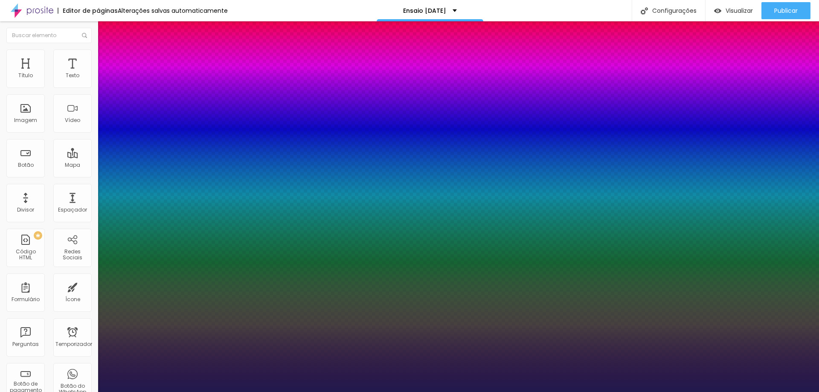
click at [383, 392] on div at bounding box center [409, 392] width 819 height 0
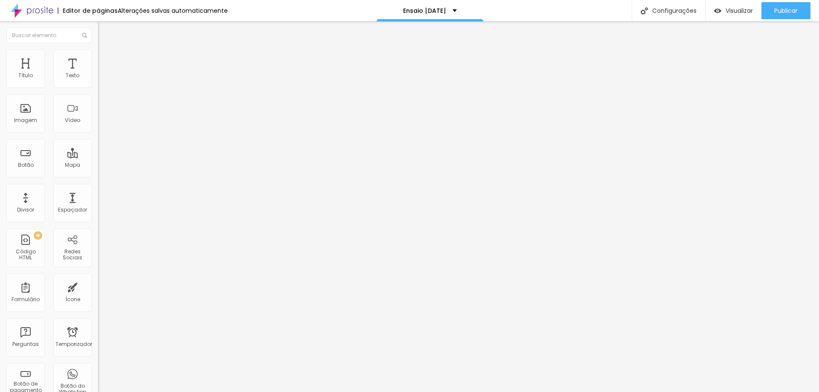
click at [102, 79] on icon "button" at bounding box center [104, 76] width 5 height 5
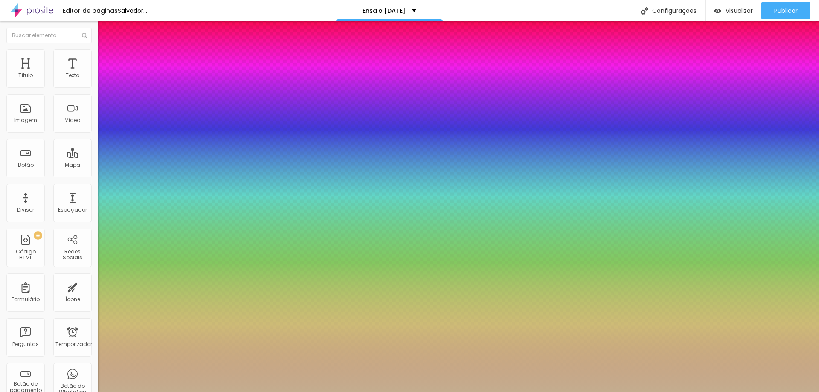
click at [338, 392] on div at bounding box center [409, 392] width 819 height 0
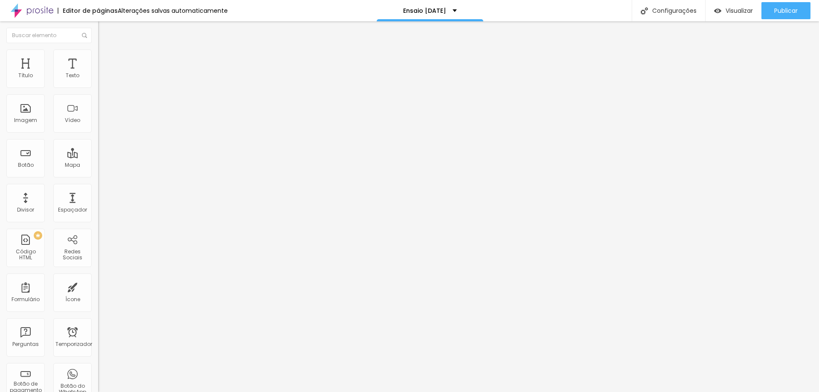
click at [102, 79] on icon "button" at bounding box center [103, 76] width 3 height 3
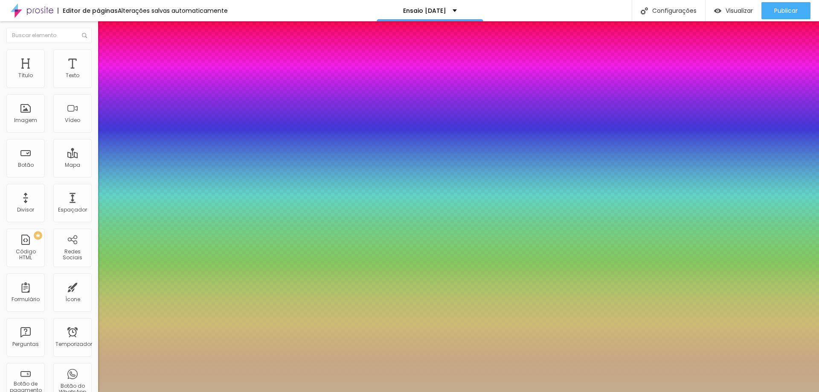
click at [531, 392] on div at bounding box center [409, 392] width 819 height 0
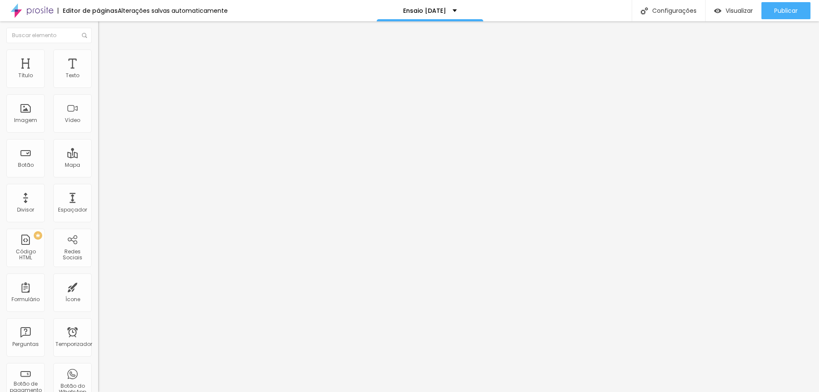
click at [102, 79] on icon "button" at bounding box center [104, 76] width 5 height 5
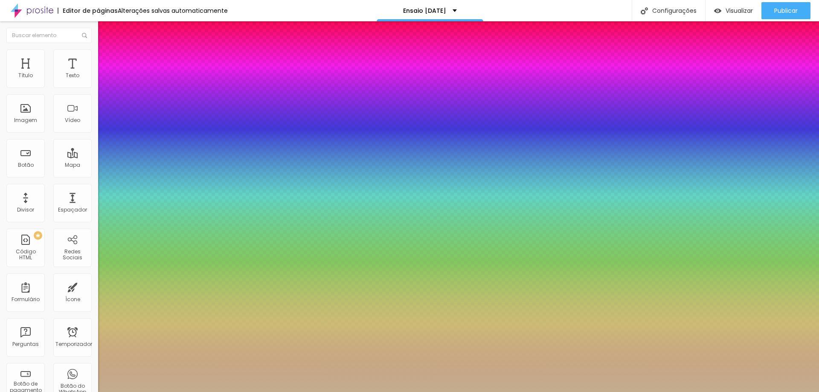
click at [556, 392] on div at bounding box center [409, 392] width 819 height 0
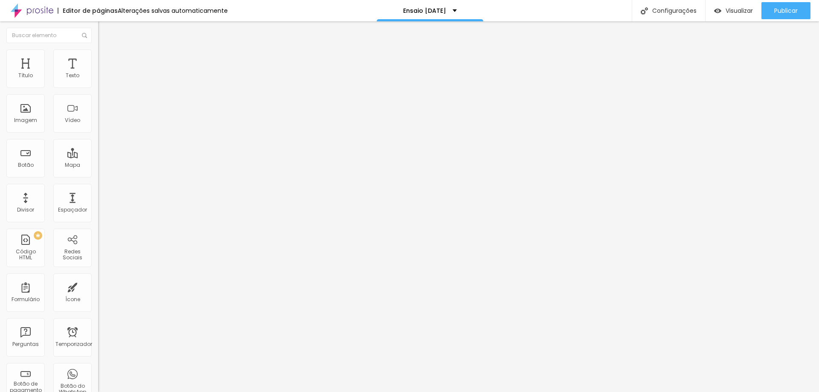
click at [102, 79] on icon "button" at bounding box center [104, 76] width 5 height 5
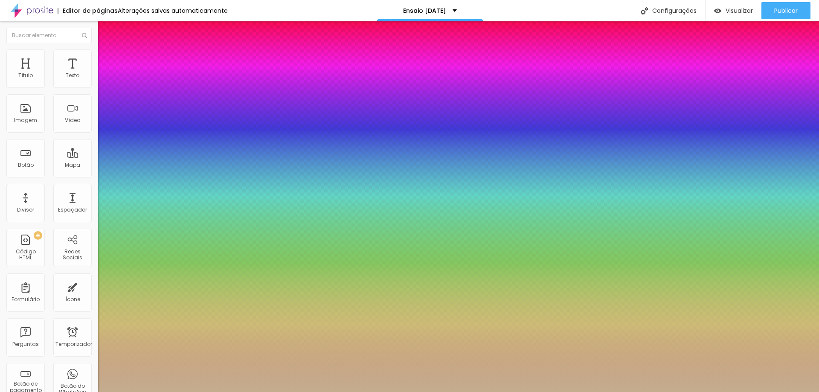
click at [379, 392] on div at bounding box center [409, 392] width 819 height 0
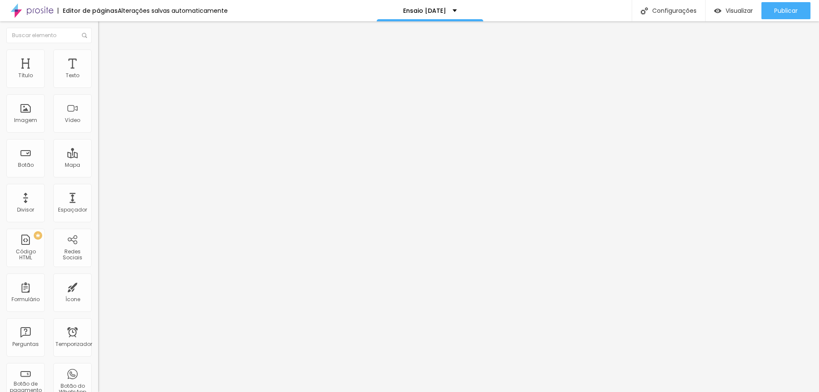
click at [98, 82] on button "button" at bounding box center [104, 77] width 12 height 9
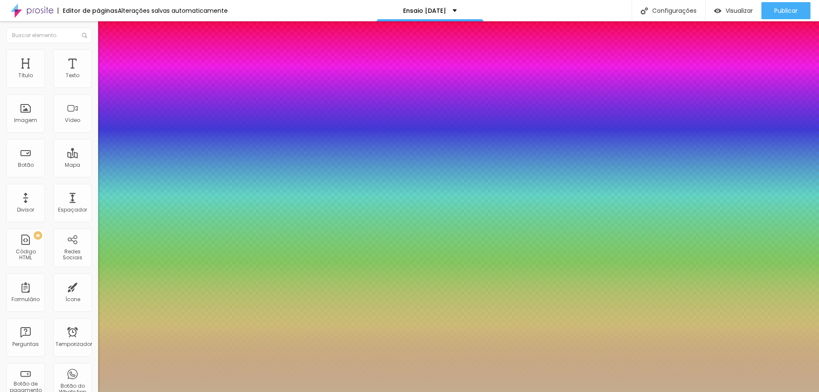
click at [441, 392] on div at bounding box center [409, 392] width 819 height 0
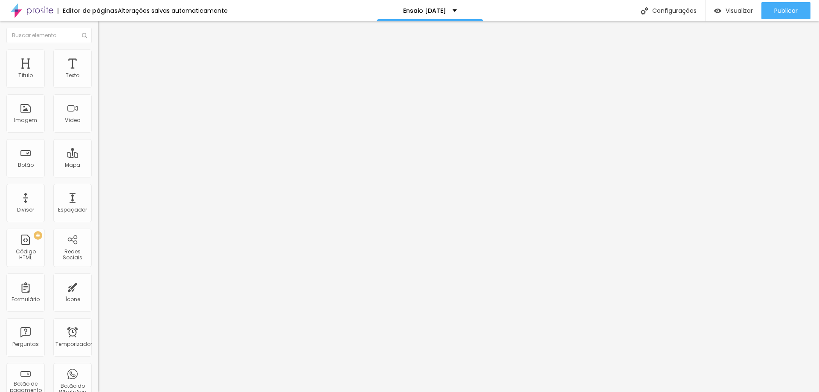
click at [98, 82] on button "button" at bounding box center [104, 77] width 12 height 9
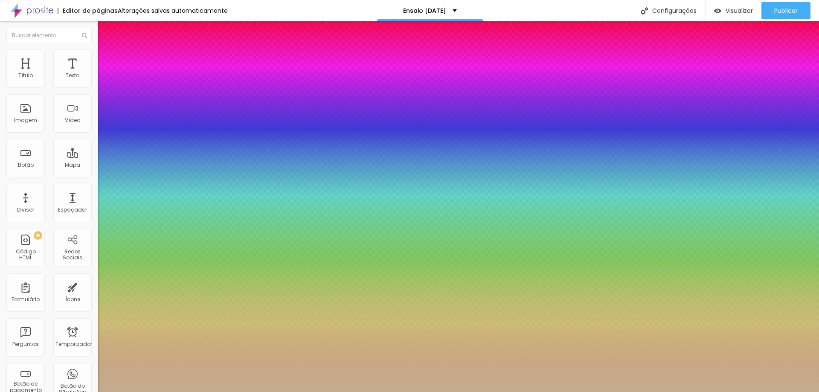
click at [414, 392] on div at bounding box center [409, 392] width 819 height 0
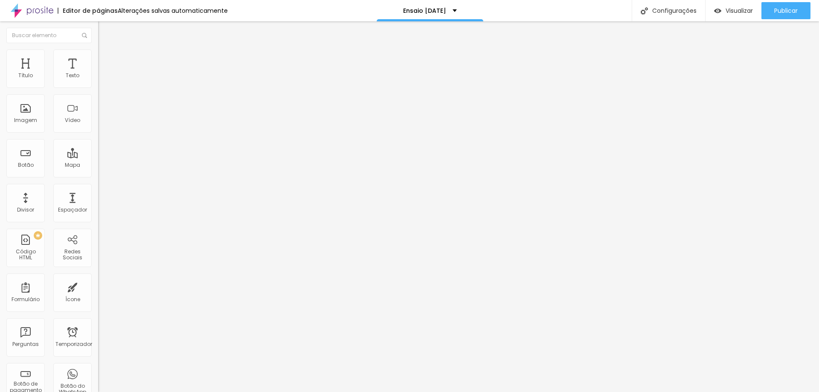
click at [98, 134] on font "Original" at bounding box center [108, 129] width 20 height 7
click at [98, 144] on span "Padrão" at bounding box center [107, 140] width 19 height 7
click at [98, 139] on span "Cinema" at bounding box center [108, 134] width 21 height 7
click at [98, 152] on span "Quadrado" at bounding box center [112, 148] width 28 height 7
click at [98, 156] on div "Original" at bounding box center [147, 153] width 98 height 5
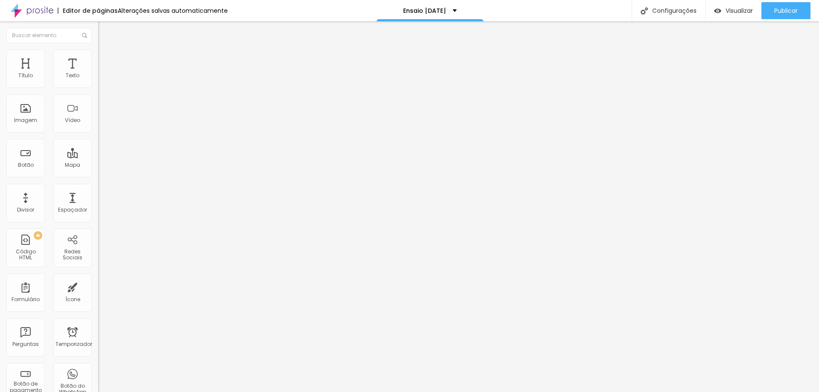
click at [106, 59] on font "Estilo" at bounding box center [112, 55] width 13 height 7
drag, startPoint x: 88, startPoint y: 92, endPoint x: 69, endPoint y: 90, distance: 19.7
click at [98, 87] on input "range" at bounding box center [125, 84] width 55 height 7
click at [98, 82] on div "Tipografia Voltar ao padrão" at bounding box center [147, 70] width 98 height 24
click at [98, 82] on button "button" at bounding box center [104, 77] width 12 height 9
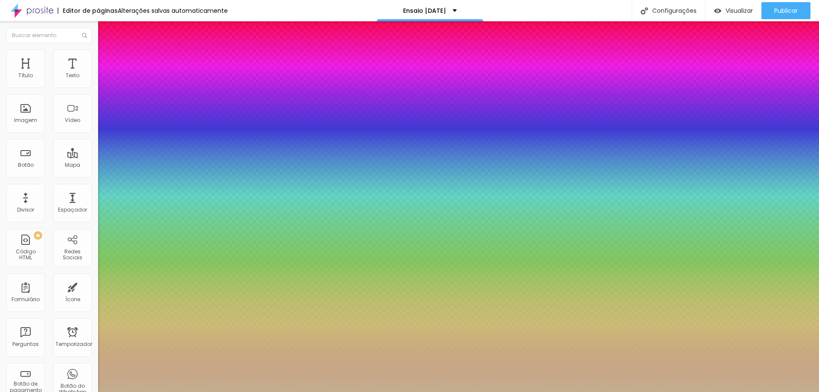
click at [599, 392] on div at bounding box center [409, 392] width 819 height 0
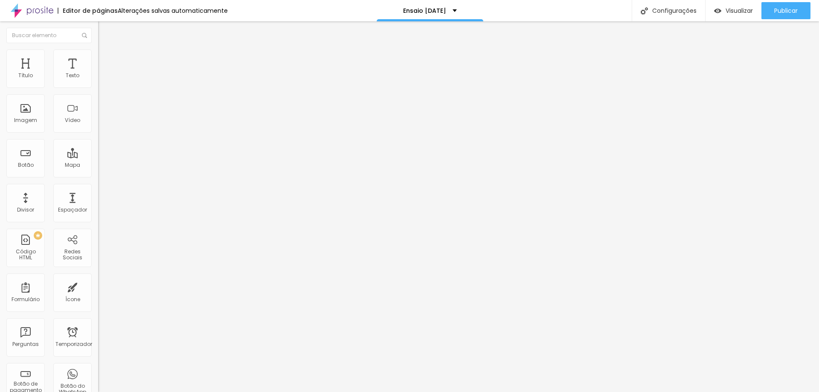
click at [98, 82] on button "button" at bounding box center [104, 77] width 12 height 9
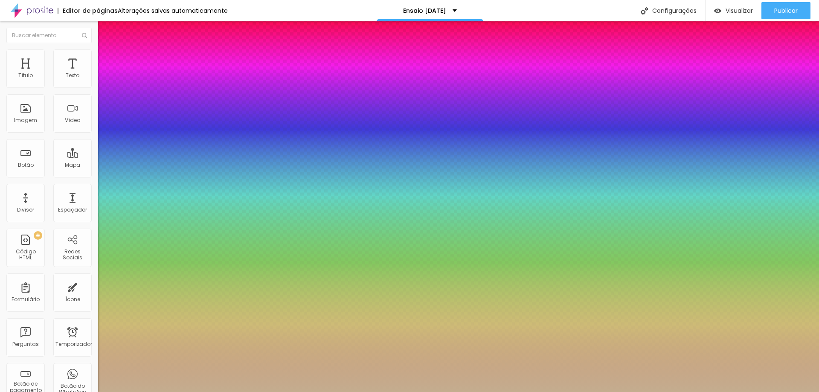
click at [745, 392] on div at bounding box center [409, 392] width 819 height 0
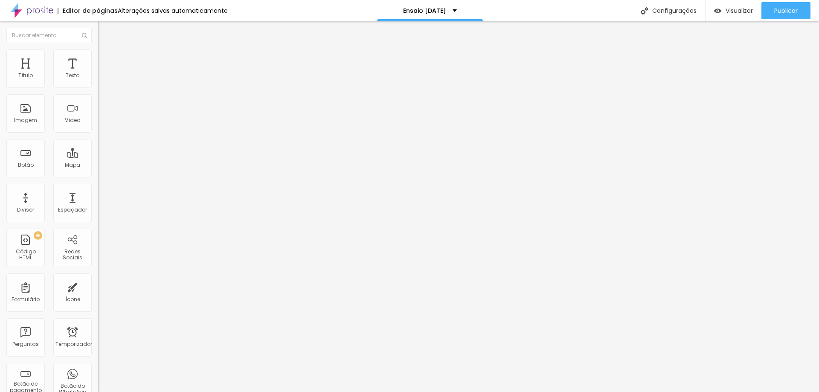
click at [98, 82] on button "button" at bounding box center [104, 77] width 12 height 9
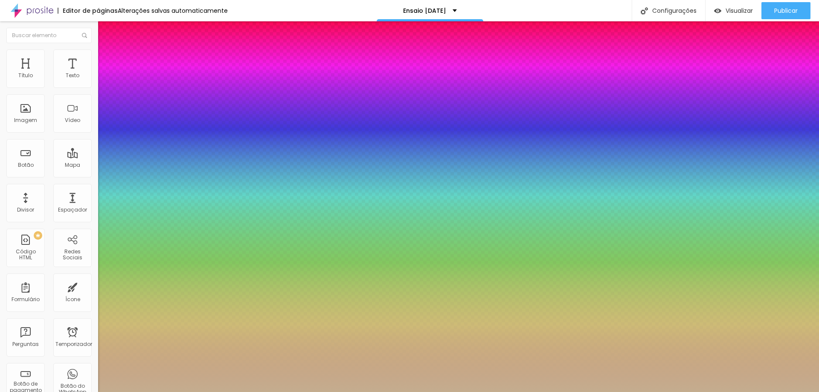
click at [582, 392] on div at bounding box center [409, 392] width 819 height 0
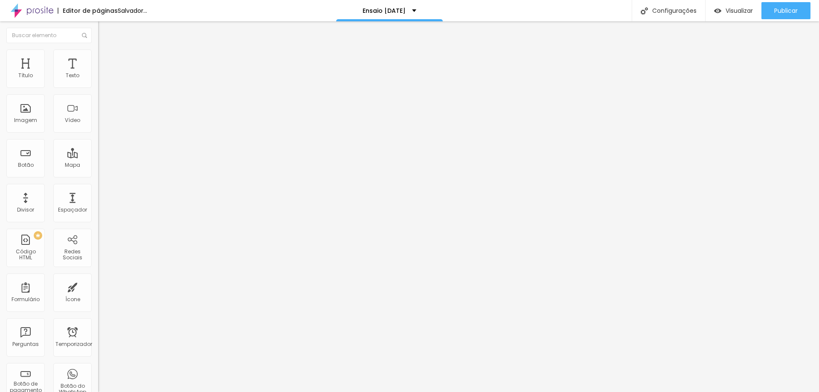
click at [98, 82] on button "button" at bounding box center [104, 77] width 12 height 9
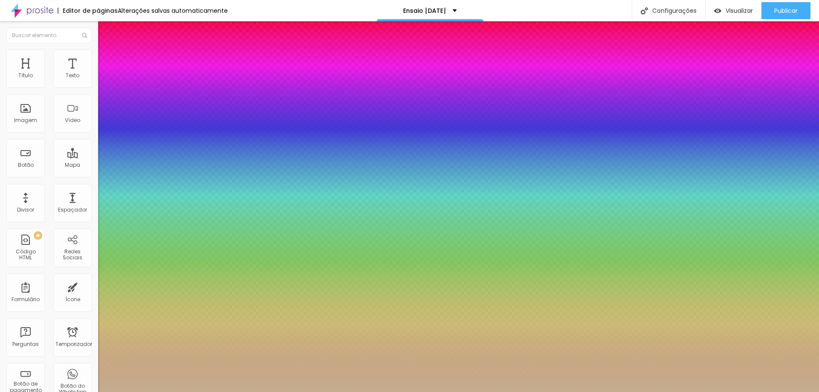
drag, startPoint x: 187, startPoint y: 147, endPoint x: 195, endPoint y: 148, distance: 8.6
click at [605, 392] on div at bounding box center [409, 392] width 819 height 0
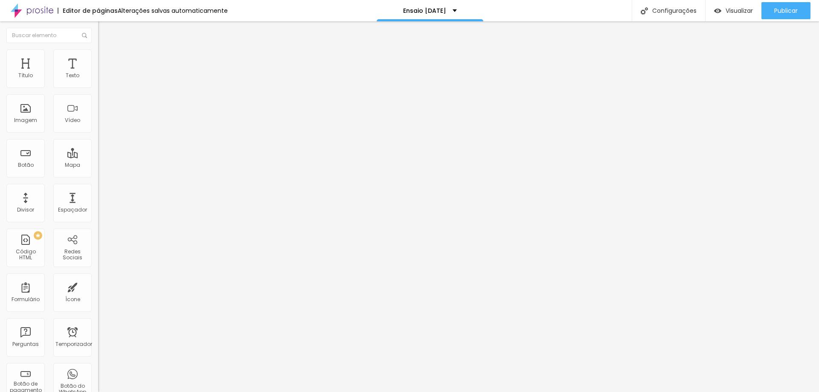
click at [102, 79] on icon "button" at bounding box center [104, 76] width 5 height 5
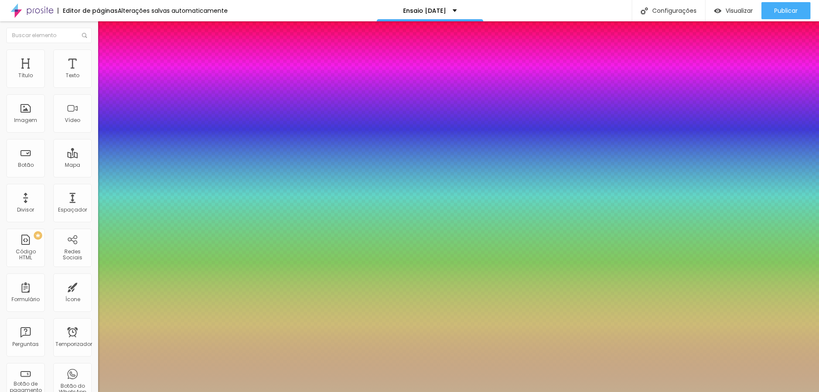
click at [453, 392] on div at bounding box center [409, 392] width 819 height 0
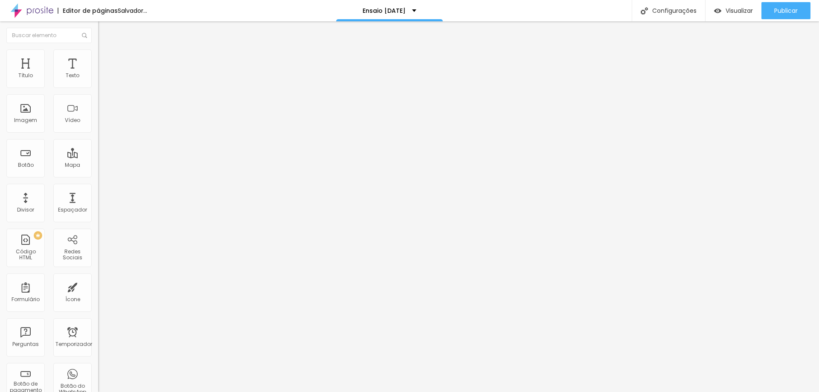
click at [102, 79] on icon "button" at bounding box center [104, 76] width 5 height 5
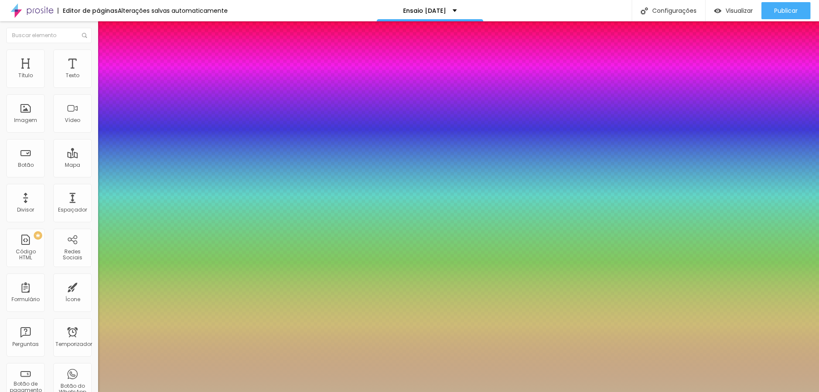
click at [454, 392] on div at bounding box center [409, 392] width 819 height 0
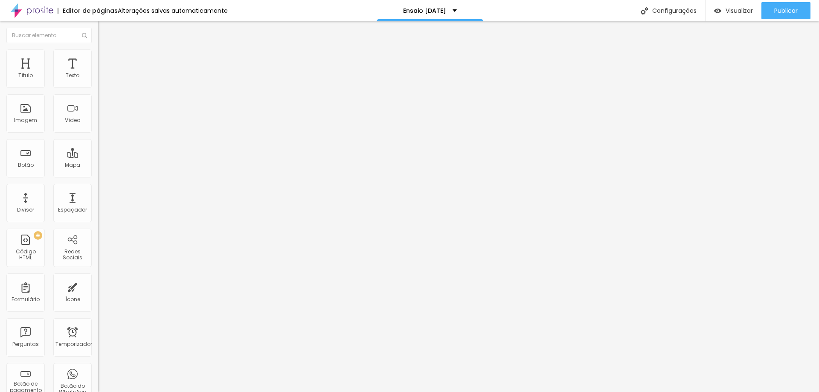
click at [102, 79] on icon "button" at bounding box center [103, 76] width 3 height 3
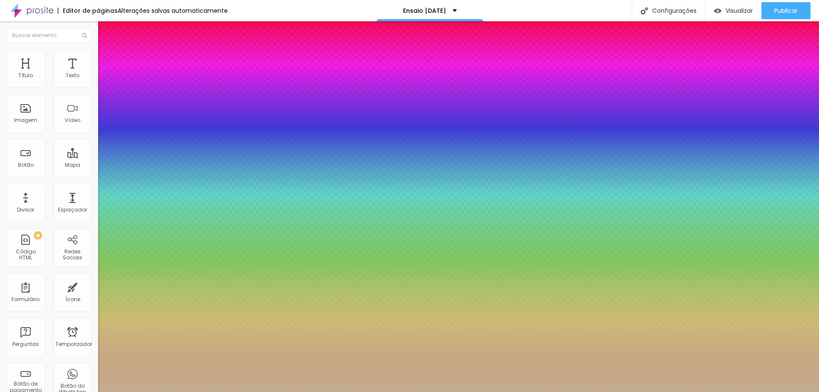
click at [462, 392] on div at bounding box center [409, 392] width 819 height 0
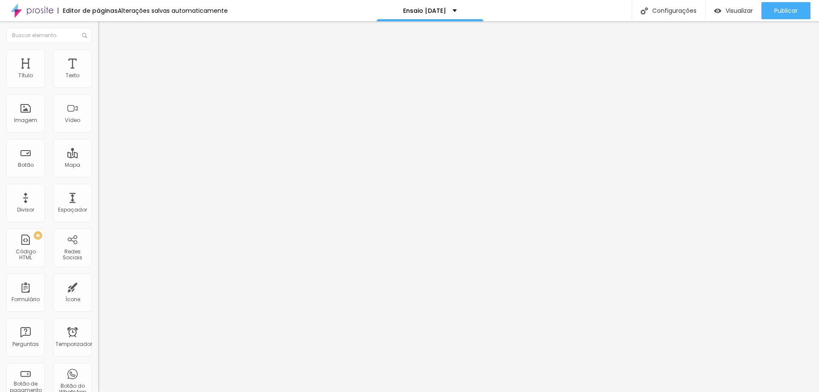
click at [98, 84] on div "Tipografia Voltar ao padrão Sombra DESATIVADO Voltar ao padrão" at bounding box center [147, 84] width 98 height 52
click at [98, 82] on button "button" at bounding box center [104, 77] width 12 height 9
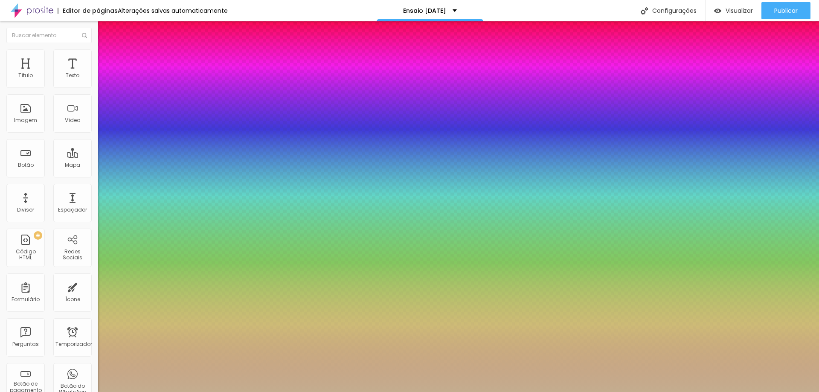
click at [478, 392] on div at bounding box center [409, 392] width 819 height 0
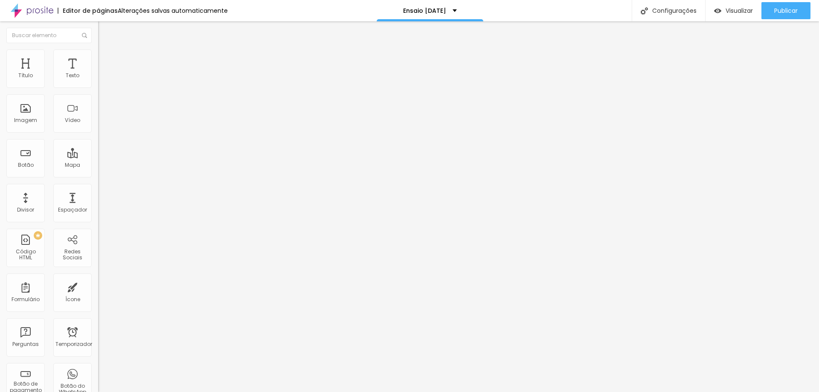
click at [98, 82] on button "button" at bounding box center [104, 77] width 12 height 9
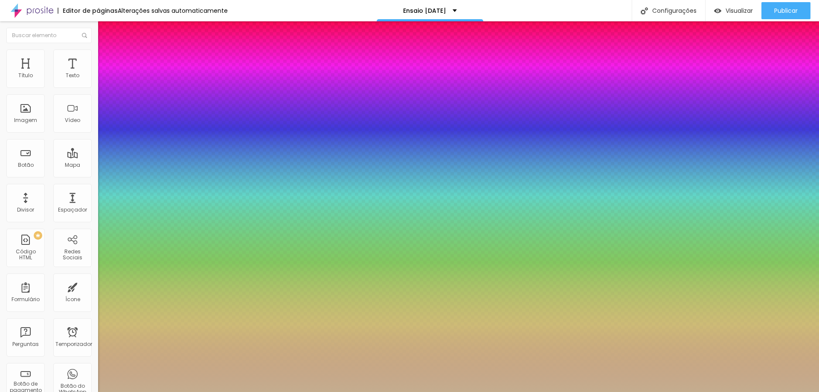
click at [516, 392] on div at bounding box center [409, 392] width 819 height 0
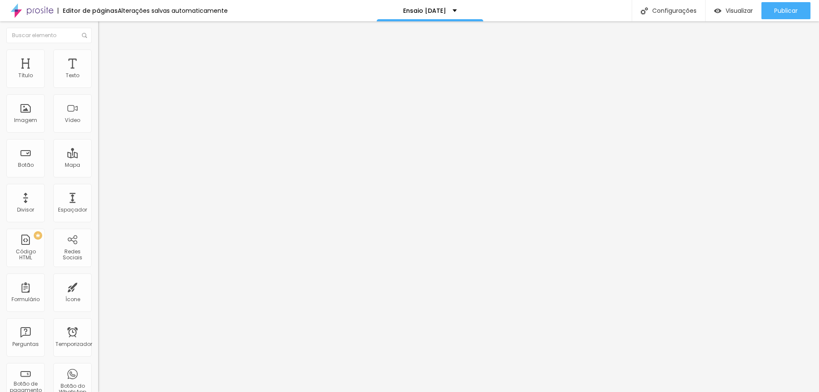
click at [102, 79] on icon "button" at bounding box center [104, 76] width 5 height 5
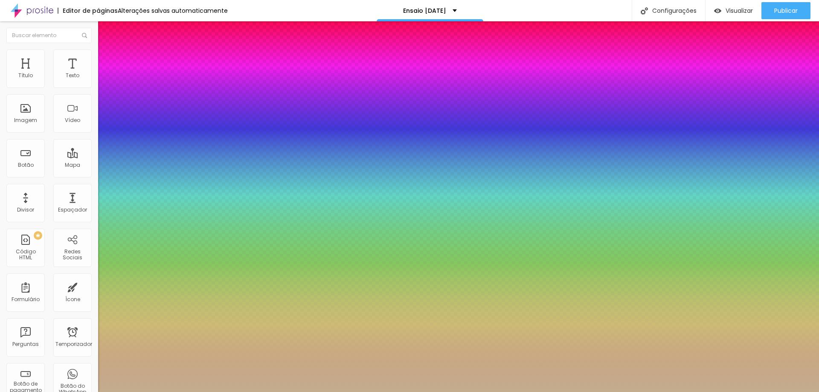
click at [768, 392] on div at bounding box center [409, 392] width 819 height 0
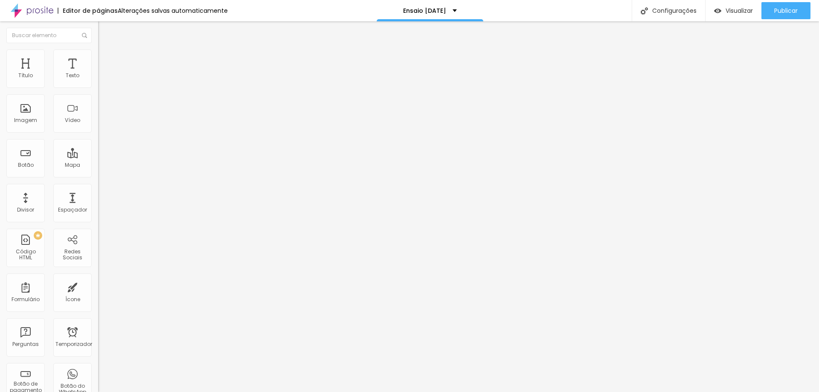
click at [105, 29] on img "button" at bounding box center [108, 31] width 7 height 7
click at [98, 80] on input "Click me" at bounding box center [149, 76] width 102 height 9
click at [98, 176] on input "https://" at bounding box center [149, 171] width 102 height 9
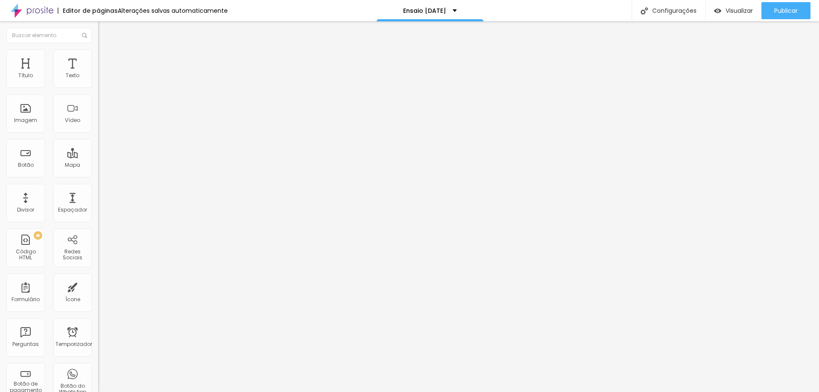
click at [98, 176] on input "https://" at bounding box center [149, 171] width 102 height 9
paste input "[DOMAIN_NAME][URL]"
click at [98, 152] on div "Link" at bounding box center [147, 157] width 98 height 10
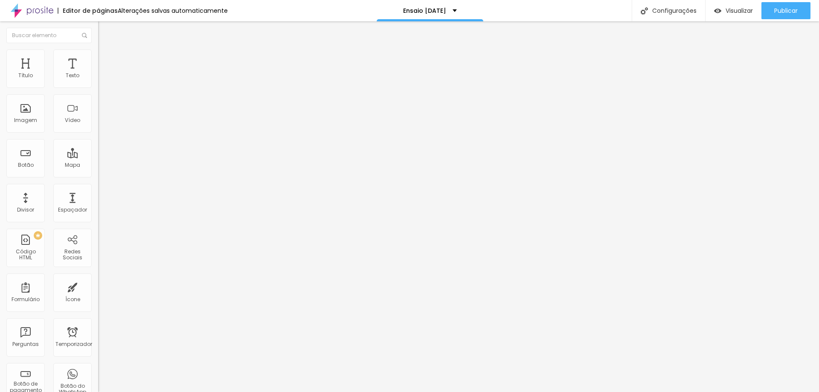
click at [98, 152] on div "Link" at bounding box center [147, 157] width 98 height 10
click at [98, 132] on font "Normal" at bounding box center [107, 130] width 19 height 7
click at [98, 140] on span "Pequeno" at bounding box center [109, 135] width 23 height 7
click at [106, 59] on font "Estilo" at bounding box center [112, 55] width 13 height 7
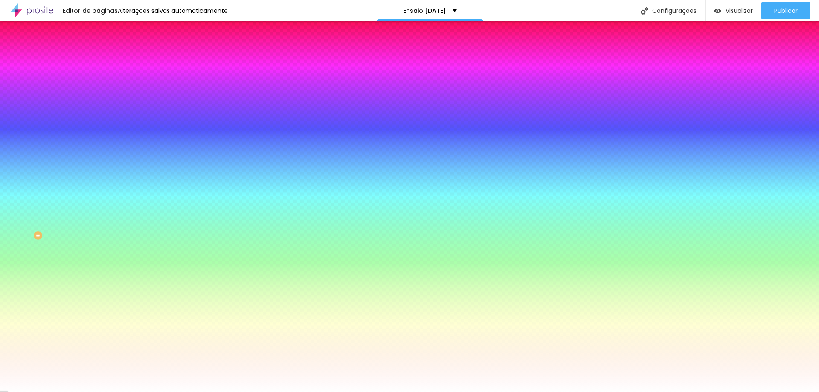
click at [102, 107] on icon "button" at bounding box center [103, 108] width 3 height 3
click at [94, 392] on div at bounding box center [409, 392] width 819 height 0
click at [98, 128] on button "button" at bounding box center [104, 132] width 12 height 9
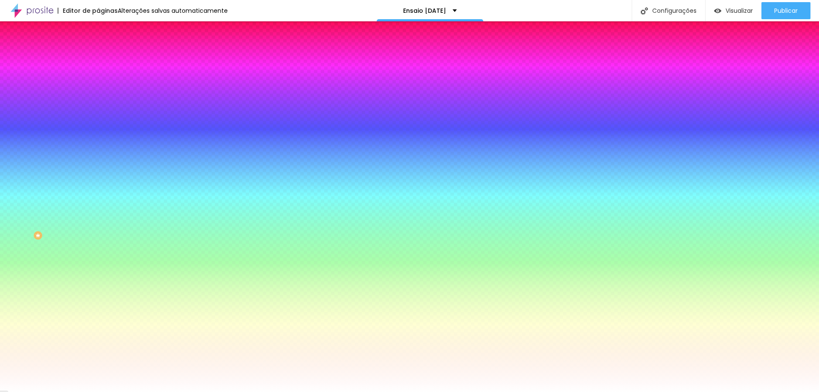
click at [81, 392] on div at bounding box center [409, 392] width 819 height 0
click at [102, 106] on icon "button" at bounding box center [104, 108] width 5 height 5
click at [83, 392] on div at bounding box center [409, 392] width 819 height 0
click at [98, 81] on div at bounding box center [147, 81] width 98 height 0
drag, startPoint x: 90, startPoint y: 129, endPoint x: 87, endPoint y: 149, distance: 20.2
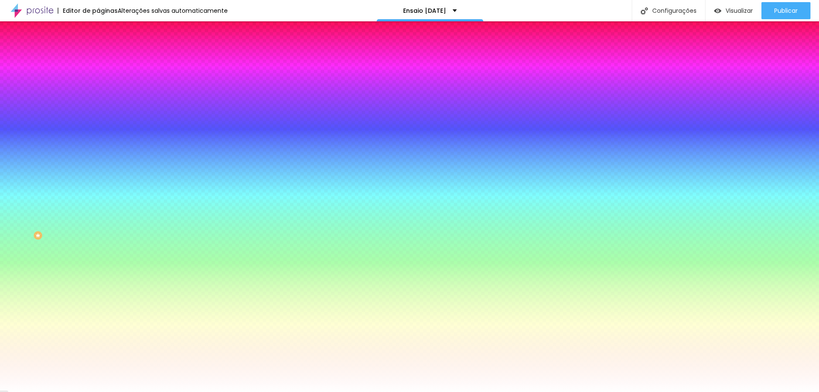
click at [89, 149] on div at bounding box center [409, 196] width 819 height 392
drag, startPoint x: 16, startPoint y: 102, endPoint x: 23, endPoint y: 102, distance: 7.7
click at [23, 102] on div at bounding box center [409, 196] width 819 height 392
drag, startPoint x: 77, startPoint y: 151, endPoint x: 80, endPoint y: 155, distance: 5.2
click at [98, 90] on div at bounding box center [147, 90] width 98 height 0
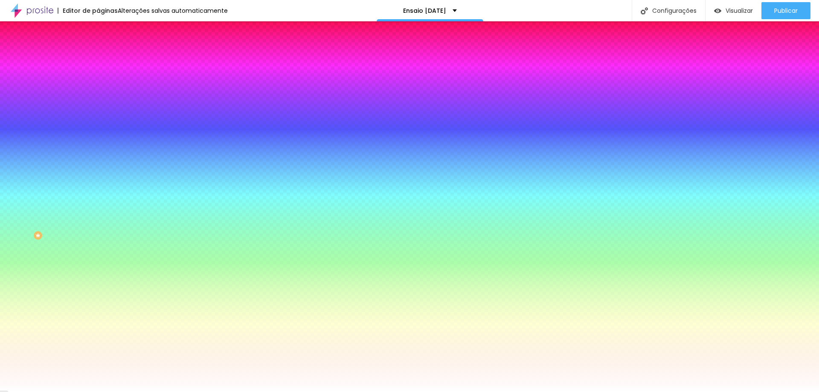
drag, startPoint x: 26, startPoint y: 102, endPoint x: 15, endPoint y: 113, distance: 15.4
click at [15, 113] on div at bounding box center [409, 196] width 819 height 392
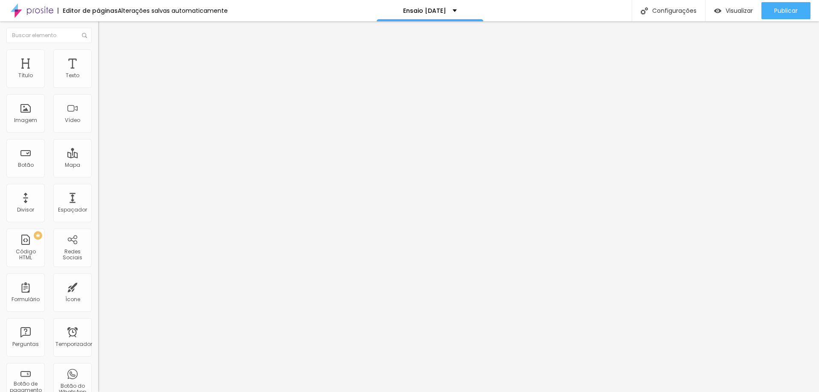
drag, startPoint x: 44, startPoint y: 47, endPoint x: 52, endPoint y: 49, distance: 9.3
click at [98, 49] on li "Estilo" at bounding box center [147, 53] width 98 height 9
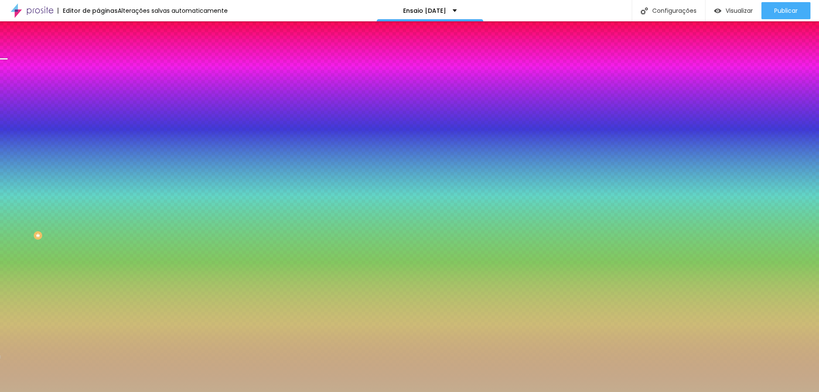
click at [98, 89] on input "#C4AD8F" at bounding box center [149, 85] width 102 height 9
click at [98, 86] on input "#C4AD8F" at bounding box center [149, 85] width 102 height 9
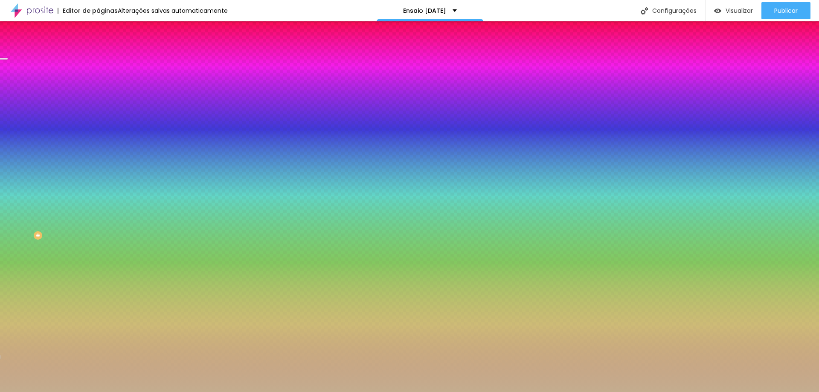
click at [98, 86] on input "#C4AD8F" at bounding box center [149, 85] width 102 height 9
click at [106, 50] on font "Conteúdo" at bounding box center [119, 46] width 26 height 7
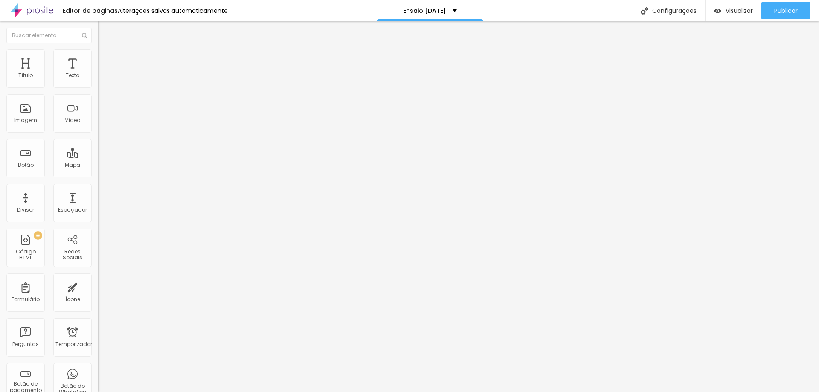
click at [98, 58] on img at bounding box center [102, 62] width 8 height 8
click at [98, 56] on li "Estilo" at bounding box center [147, 53] width 98 height 9
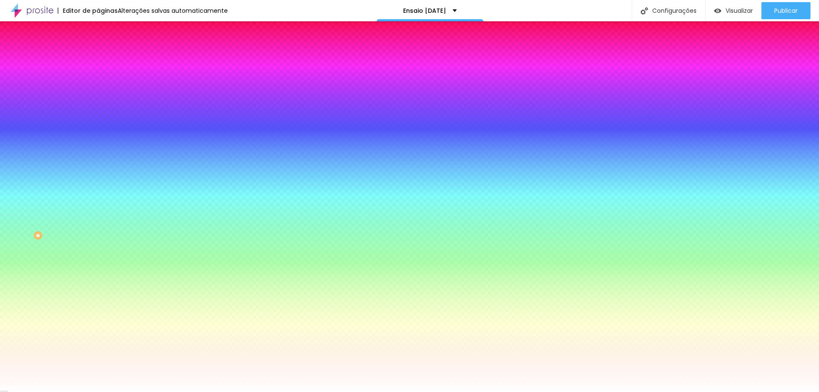
click at [98, 90] on input "#BBBAB5" at bounding box center [149, 85] width 102 height 9
paste input "C4AD8F"
click at [98, 81] on div at bounding box center [147, 81] width 98 height 0
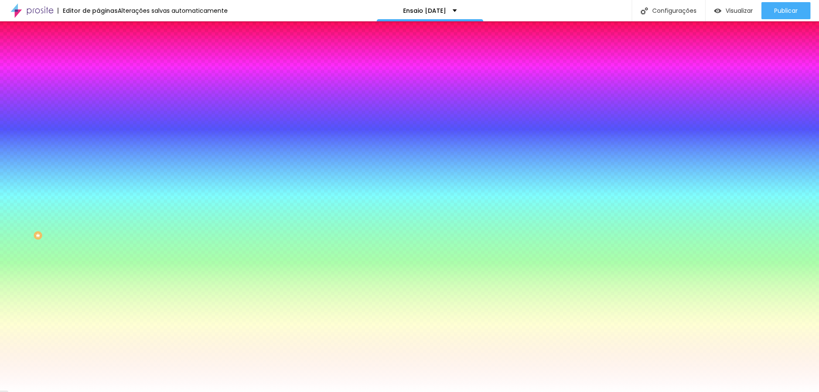
click at [98, 81] on div at bounding box center [147, 81] width 98 height 0
drag, startPoint x: 89, startPoint y: 141, endPoint x: 82, endPoint y: 131, distance: 12.1
click at [82, 131] on div at bounding box center [409, 196] width 819 height 392
click at [98, 81] on div at bounding box center [147, 81] width 98 height 0
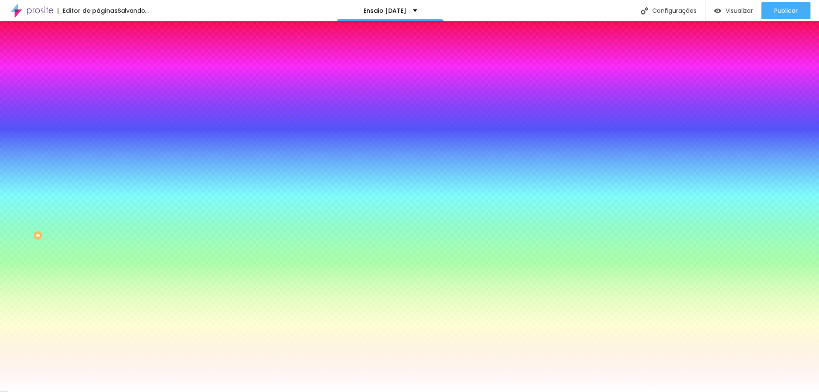
drag, startPoint x: 88, startPoint y: 129, endPoint x: 85, endPoint y: 88, distance: 41.1
click at [98, 88] on div "Cor de fundo Voltar ao padrão #C4AD8F" at bounding box center [147, 78] width 98 height 23
click at [102, 131] on icon "button" at bounding box center [103, 132] width 3 height 3
click at [176, 266] on div at bounding box center [409, 196] width 819 height 392
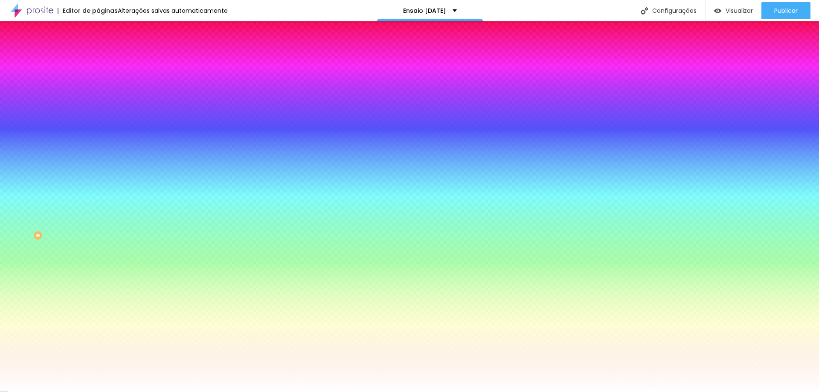
drag, startPoint x: 142, startPoint y: 224, endPoint x: 168, endPoint y: 207, distance: 31.1
drag, startPoint x: 93, startPoint y: 158, endPoint x: 201, endPoint y: 156, distance: 108.4
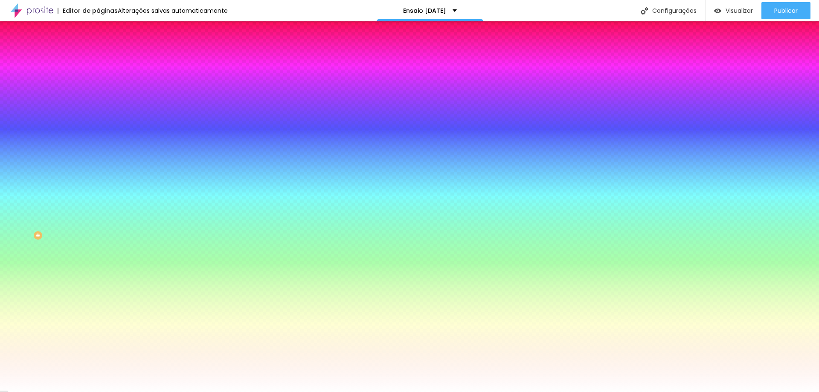
drag, startPoint x: 90, startPoint y: 182, endPoint x: 130, endPoint y: 182, distance: 39.7
drag, startPoint x: 158, startPoint y: 220, endPoint x: 140, endPoint y: 224, distance: 18.2
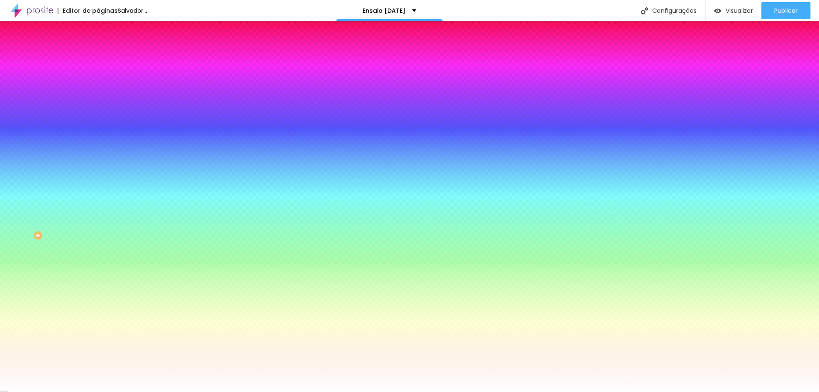
click at [140, 224] on div at bounding box center [409, 196] width 819 height 392
drag, startPoint x: 175, startPoint y: 212, endPoint x: 170, endPoint y: 216, distance: 6.9
click at [175, 209] on div at bounding box center [409, 196] width 819 height 392
click at [77, 392] on div at bounding box center [409, 392] width 819 height 0
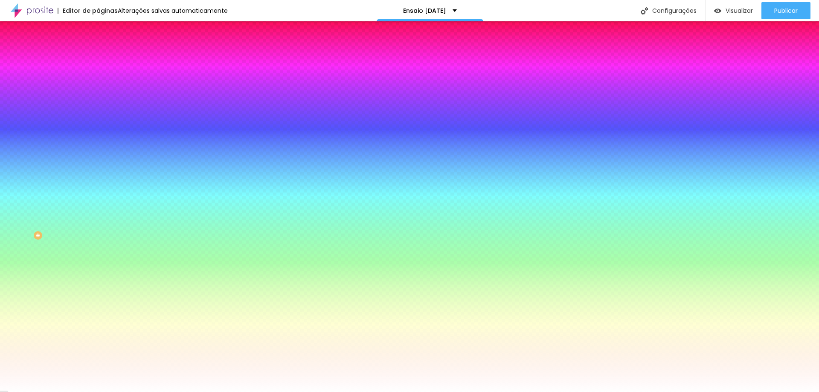
click at [98, 81] on div at bounding box center [147, 81] width 98 height 0
click at [76, 99] on div at bounding box center [409, 196] width 819 height 392
drag, startPoint x: 27, startPoint y: 110, endPoint x: 26, endPoint y: 102, distance: 7.8
click at [26, 102] on div at bounding box center [409, 196] width 819 height 392
drag, startPoint x: 84, startPoint y: 123, endPoint x: 85, endPoint y: 127, distance: 4.5
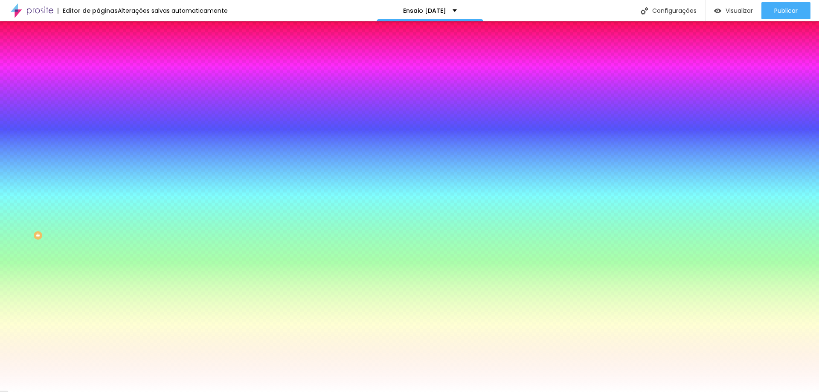
click at [85, 127] on div at bounding box center [409, 196] width 819 height 392
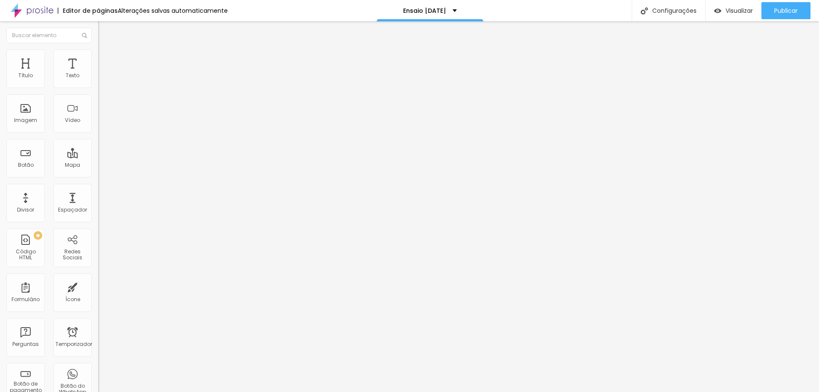
click at [106, 59] on font "Estilo" at bounding box center [112, 55] width 13 height 7
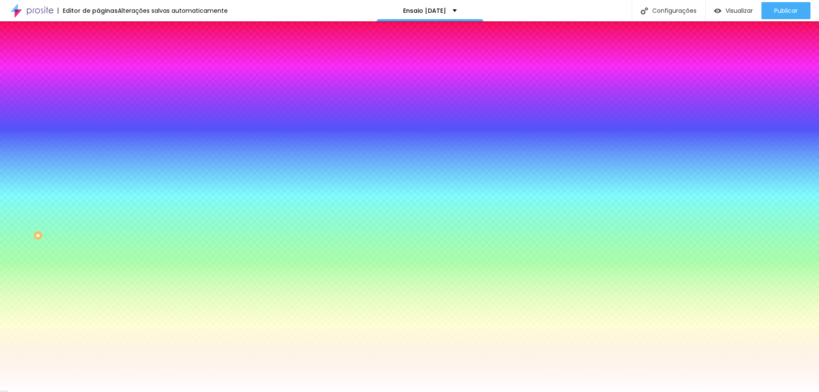
click at [98, 81] on div at bounding box center [147, 81] width 98 height 0
drag, startPoint x: 78, startPoint y: 152, endPoint x: 63, endPoint y: 136, distance: 22.1
click at [78, 154] on div at bounding box center [409, 196] width 819 height 392
drag, startPoint x: 27, startPoint y: 101, endPoint x: 34, endPoint y: 111, distance: 12.7
click at [34, 111] on div at bounding box center [409, 196] width 819 height 392
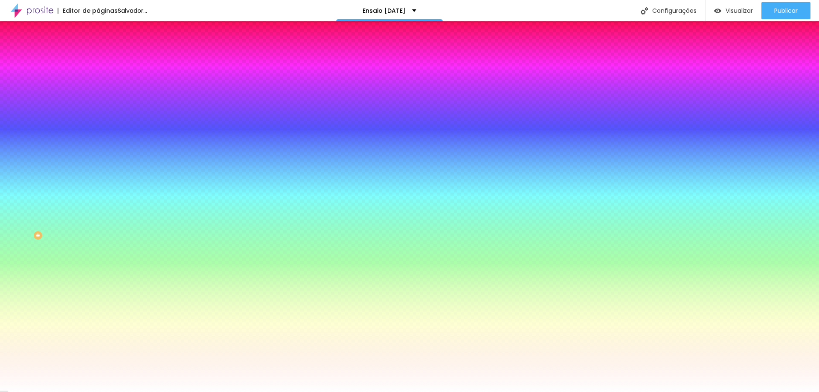
click at [98, 81] on div at bounding box center [147, 81] width 98 height 0
click at [98, 105] on button "button" at bounding box center [104, 109] width 12 height 9
click at [55, 392] on div at bounding box center [409, 392] width 819 height 0
click at [102, 130] on icon "button" at bounding box center [104, 132] width 5 height 5
drag, startPoint x: 130, startPoint y: 181, endPoint x: 107, endPoint y: 181, distance: 23.5
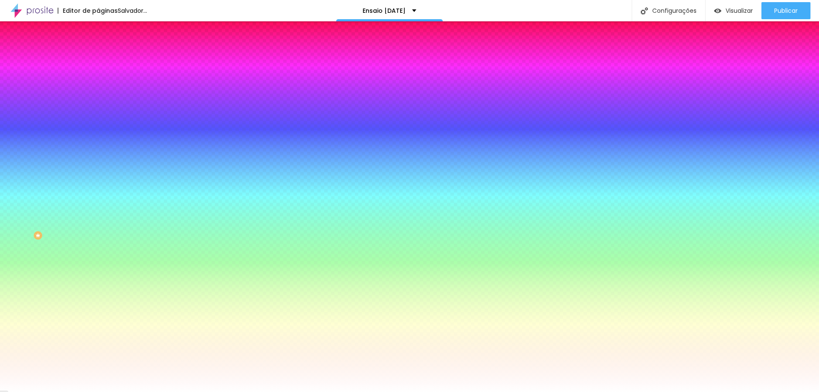
drag, startPoint x: 136, startPoint y: 228, endPoint x: 102, endPoint y: 244, distance: 37.4
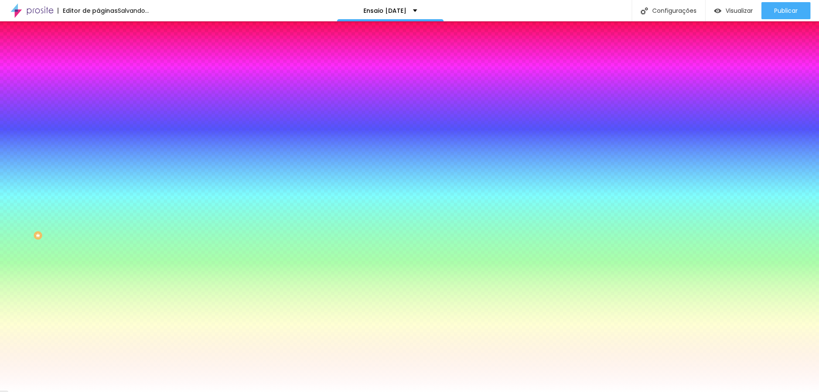
click at [102, 244] on body "Editor de páginas Salvando... Ensaio [DATE] Configurações Configurações da pági…" at bounding box center [409, 196] width 819 height 392
click at [133, 392] on div at bounding box center [409, 392] width 819 height 0
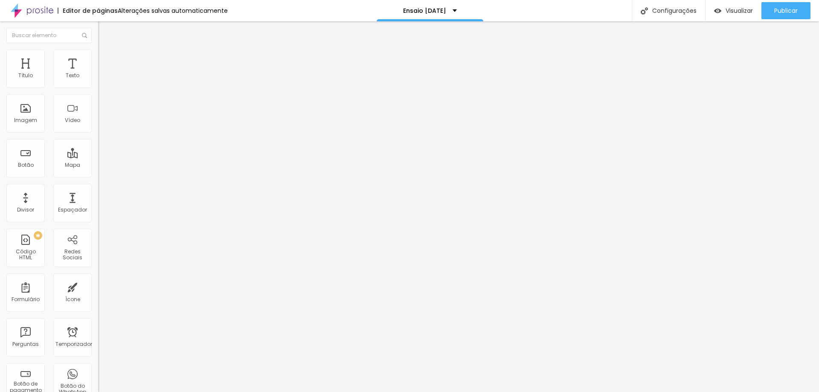
click at [106, 60] on font "Avançado" at bounding box center [120, 63] width 28 height 7
click at [106, 58] on font "Estilo" at bounding box center [112, 55] width 13 height 7
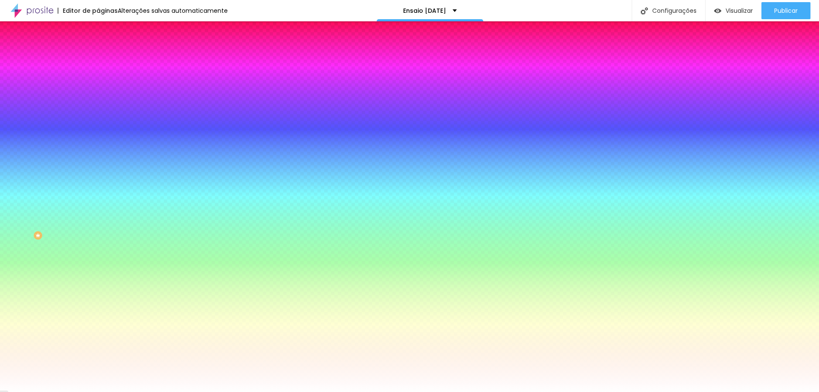
click at [98, 81] on div at bounding box center [147, 81] width 98 height 0
drag, startPoint x: 87, startPoint y: 108, endPoint x: 90, endPoint y: 118, distance: 10.6
click at [90, 118] on div at bounding box center [409, 196] width 819 height 392
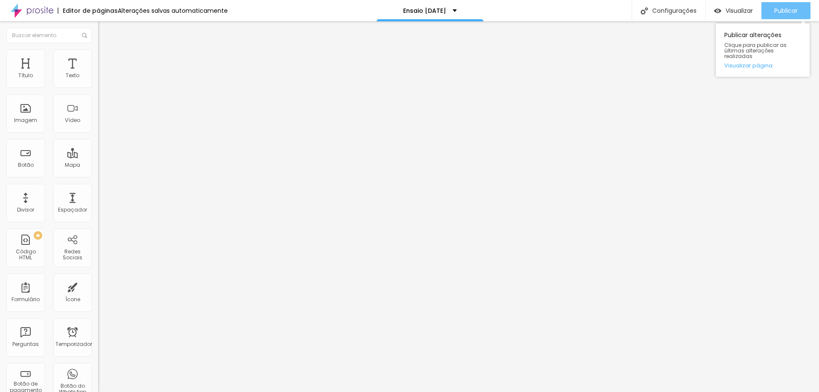
click at [776, 6] on font "Publicar" at bounding box center [785, 10] width 23 height 9
click at [102, 79] on icon "button" at bounding box center [104, 76] width 5 height 5
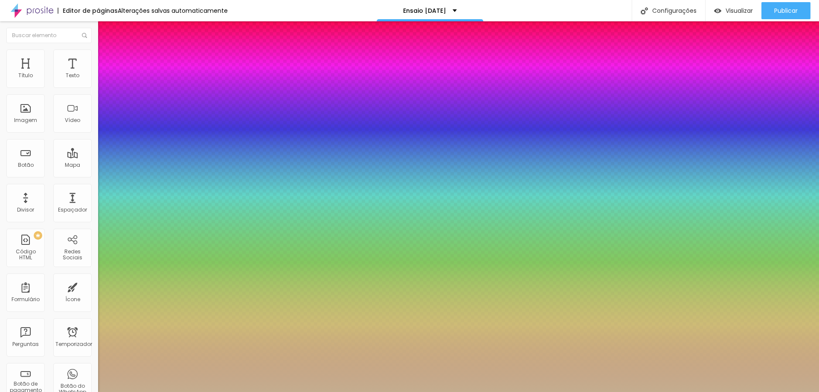
click at [438, 392] on div at bounding box center [409, 392] width 819 height 0
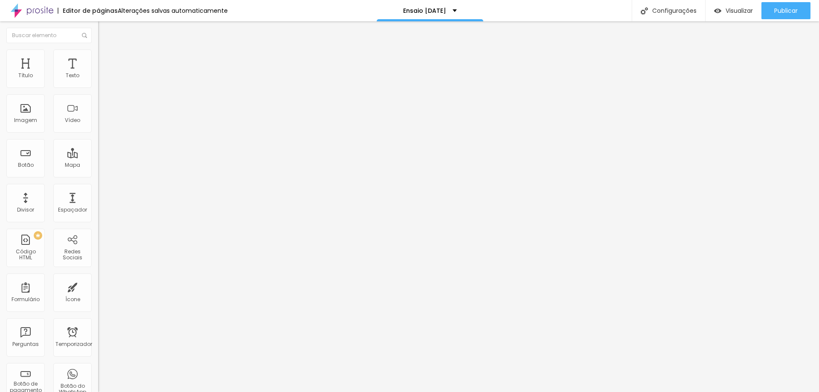
click at [102, 79] on icon "button" at bounding box center [103, 76] width 3 height 3
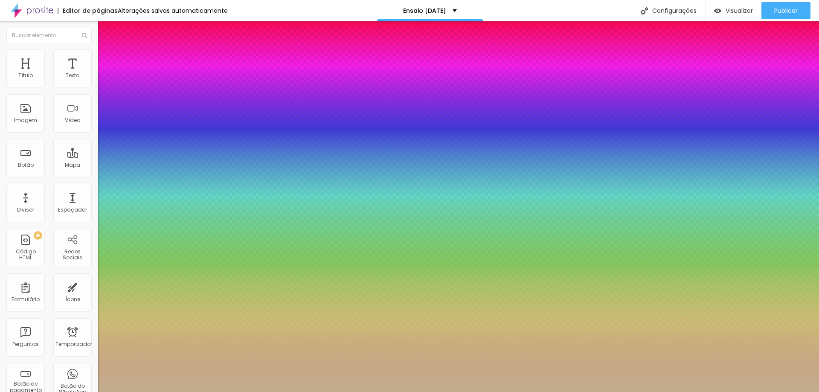
click at [506, 392] on div at bounding box center [409, 392] width 819 height 0
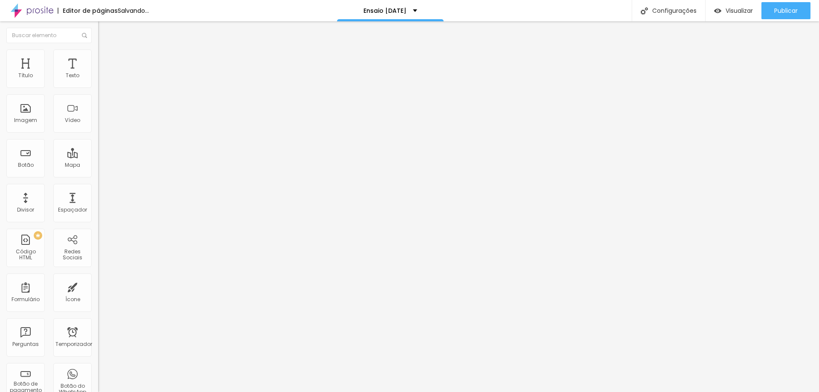
click at [98, 82] on button "button" at bounding box center [104, 77] width 12 height 9
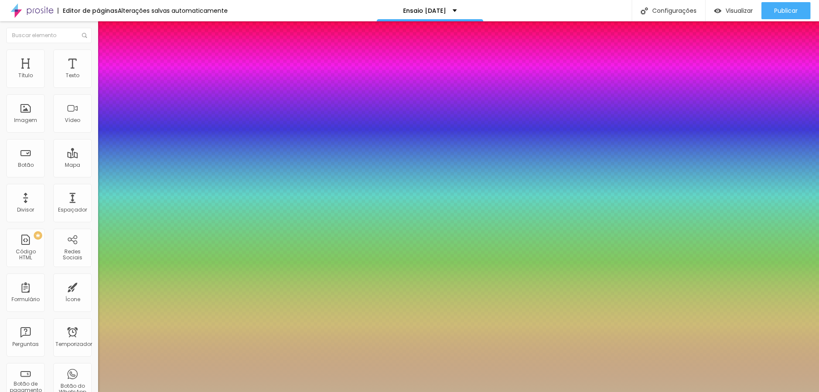
click at [616, 392] on div at bounding box center [409, 392] width 819 height 0
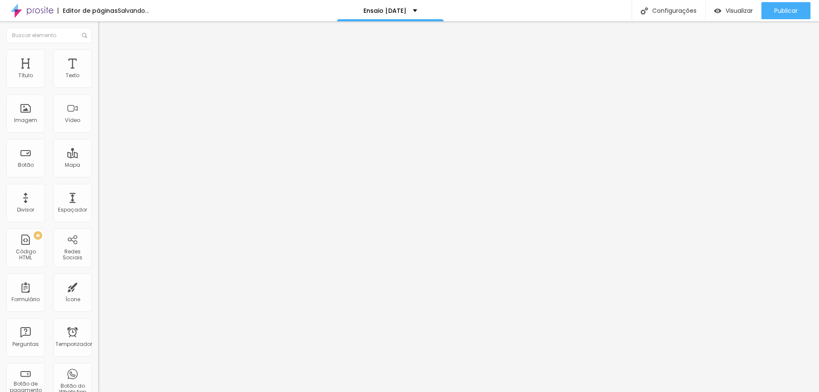
click at [98, 82] on button "button" at bounding box center [104, 77] width 12 height 9
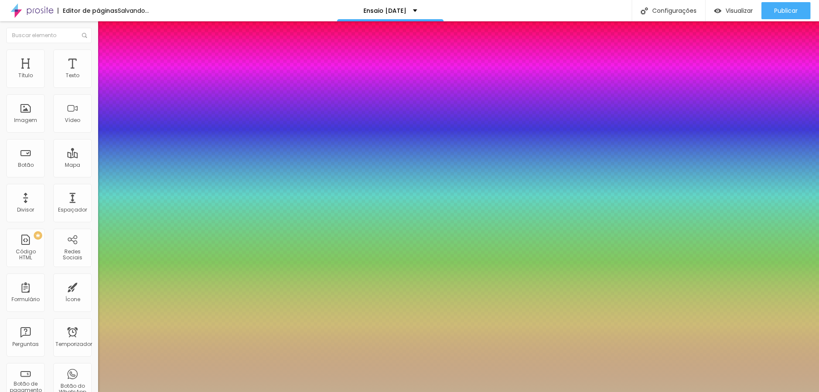
click at [728, 392] on div at bounding box center [409, 392] width 819 height 0
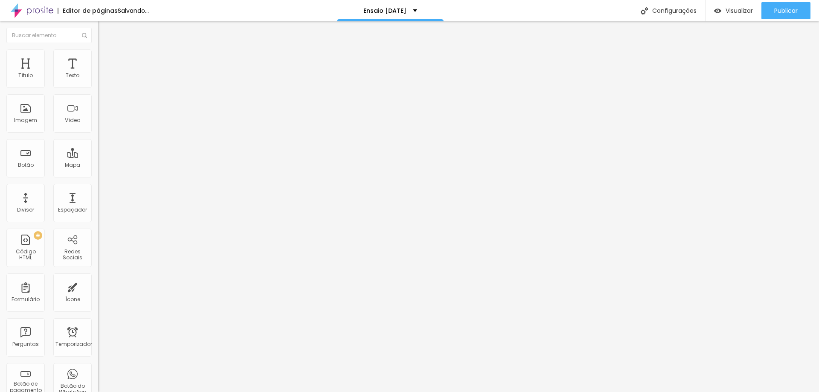
click at [102, 79] on icon "button" at bounding box center [104, 76] width 5 height 5
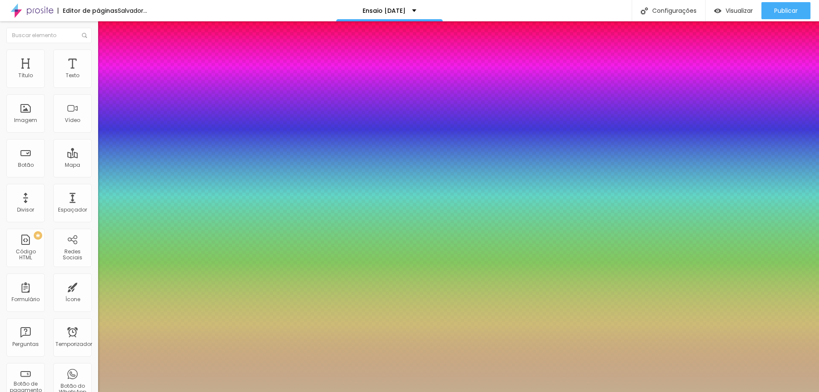
click at [365, 392] on div at bounding box center [409, 392] width 819 height 0
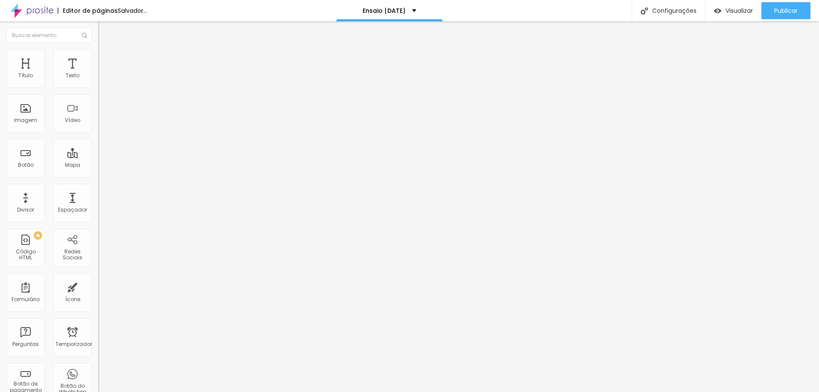
click at [102, 79] on icon "button" at bounding box center [104, 76] width 5 height 5
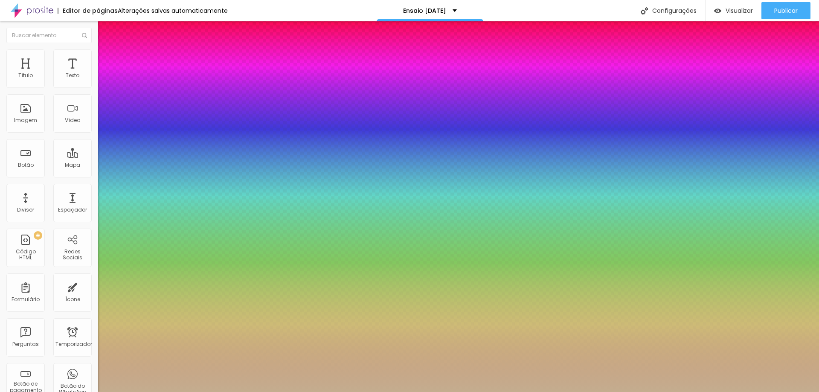
click at [638, 392] on div at bounding box center [409, 392] width 819 height 0
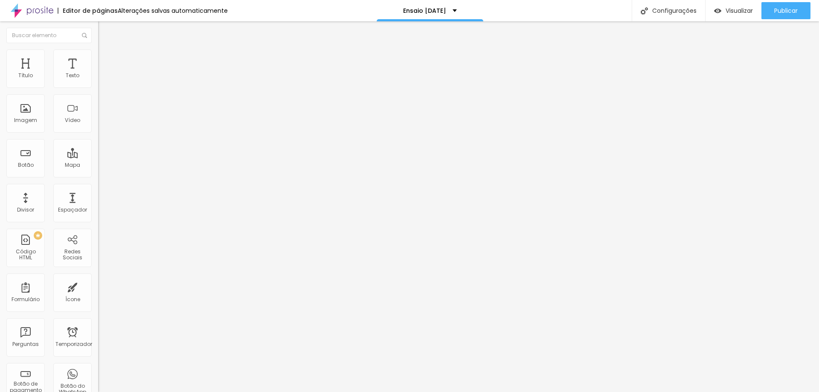
click at [98, 82] on button "button" at bounding box center [104, 77] width 12 height 9
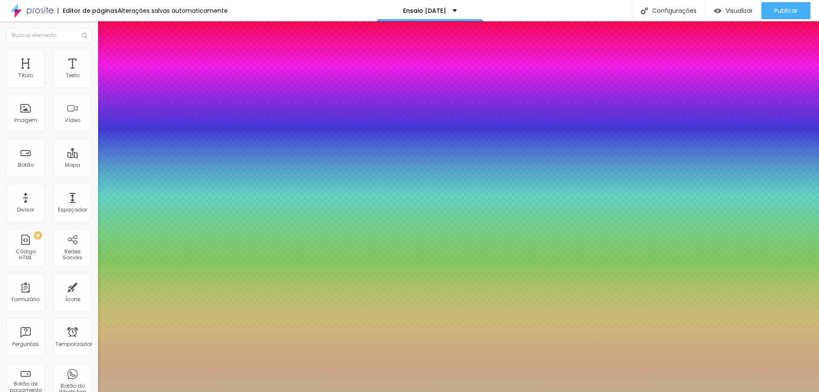
click at [470, 392] on div at bounding box center [409, 392] width 819 height 0
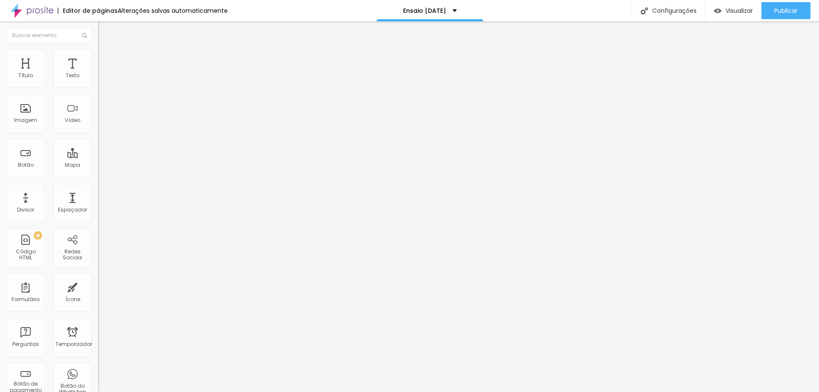
click at [102, 79] on icon "button" at bounding box center [104, 76] width 5 height 5
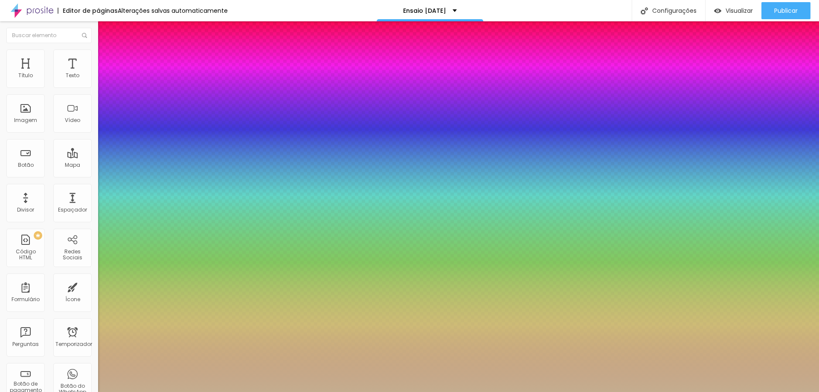
click at [668, 392] on div at bounding box center [409, 392] width 819 height 0
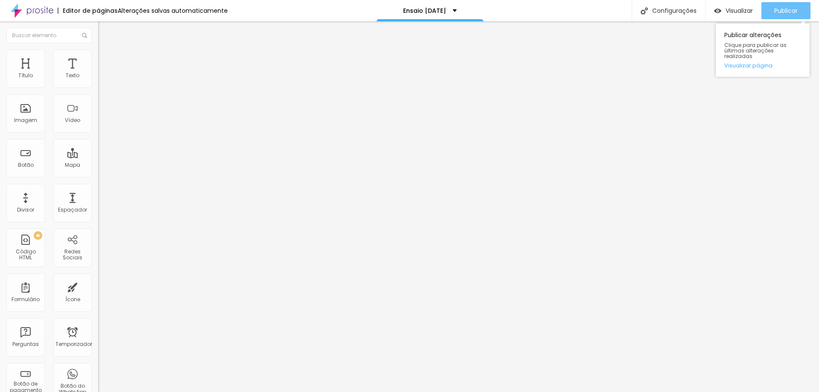
click at [772, 16] on button "Publicar" at bounding box center [786, 10] width 49 height 17
click at [98, 133] on font "Pequeno" at bounding box center [109, 130] width 23 height 7
click at [98, 148] on span "Normal" at bounding box center [107, 143] width 19 height 7
click at [98, 153] on span "Grande" at bounding box center [108, 148] width 20 height 7
click at [98, 131] on font "Pequeno" at bounding box center [109, 130] width 23 height 7
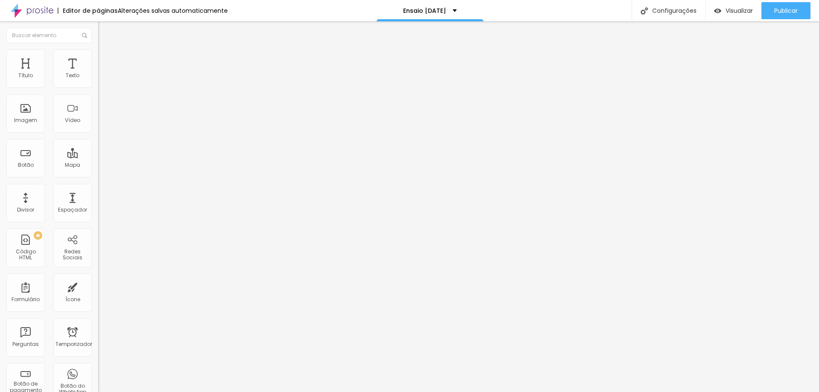
click at [98, 153] on span "Grande" at bounding box center [108, 148] width 20 height 7
click at [98, 136] on div "Tamanho Pequeno Pequeno Normal Grande" at bounding box center [147, 137] width 98 height 29
click at [98, 133] on font "Pequeno" at bounding box center [109, 130] width 23 height 7
click at [98, 153] on span "Grande" at bounding box center [108, 148] width 20 height 7
click at [777, 12] on font "Publicar" at bounding box center [785, 10] width 23 height 9
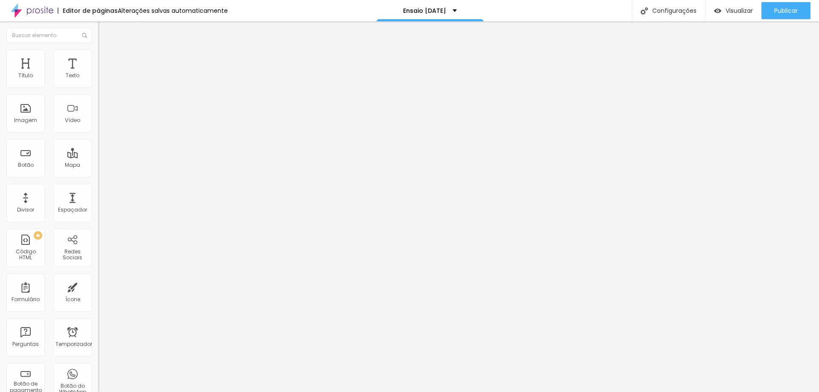
click at [98, 137] on div "[GEOGRAPHIC_DATA]" at bounding box center [147, 137] width 98 height 29
click at [98, 132] on font "Grande" at bounding box center [108, 130] width 20 height 7
click at [98, 145] on span "Normal" at bounding box center [107, 140] width 19 height 7
click at [765, 7] on button "Publicar" at bounding box center [786, 10] width 49 height 17
click at [98, 130] on font "Grande" at bounding box center [108, 130] width 20 height 7
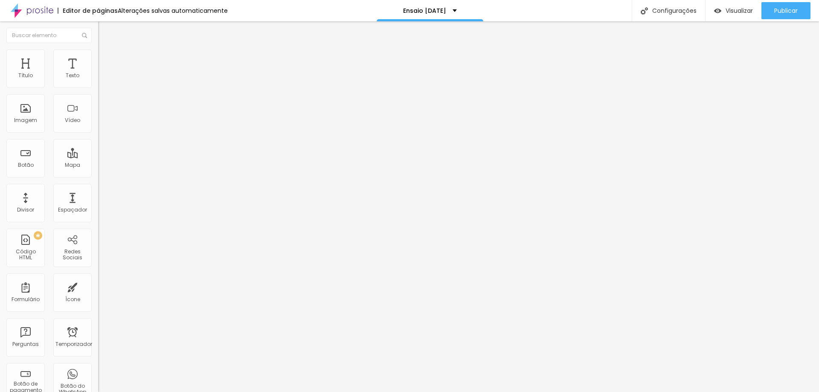
click at [98, 145] on span "Normal" at bounding box center [107, 140] width 19 height 7
click at [98, 134] on font "Grande" at bounding box center [108, 130] width 20 height 7
click at [98, 145] on span "Normal" at bounding box center [107, 140] width 19 height 7
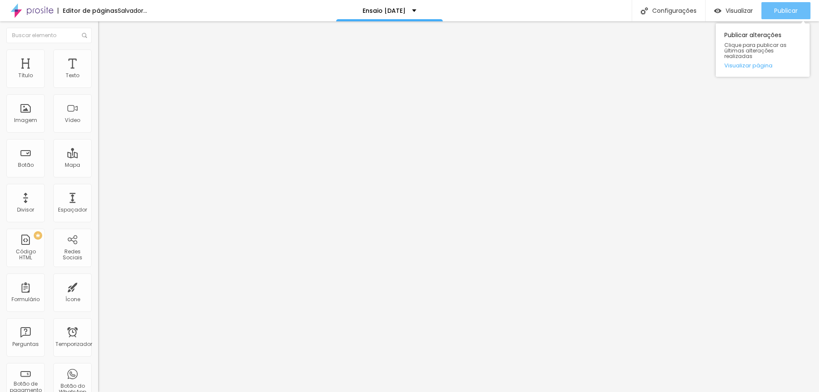
click at [787, 15] on div "Publicar" at bounding box center [785, 10] width 23 height 17
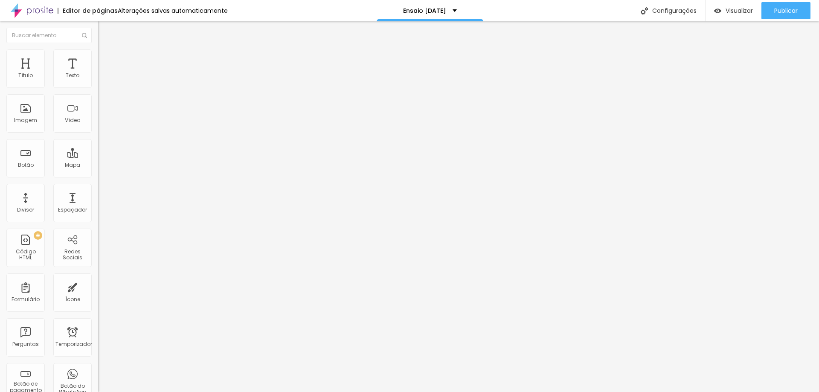
click at [98, 155] on div "Reprodução automática" at bounding box center [147, 157] width 98 height 5
click at [98, 128] on font "Padrão 4:3" at bounding box center [112, 123] width 28 height 7
click at [98, 156] on span "Vertical 2" at bounding box center [110, 152] width 24 height 7
click at [98, 143] on span "Padrão" at bounding box center [107, 139] width 19 height 7
click at [106, 57] on font "Estilo" at bounding box center [112, 55] width 13 height 7
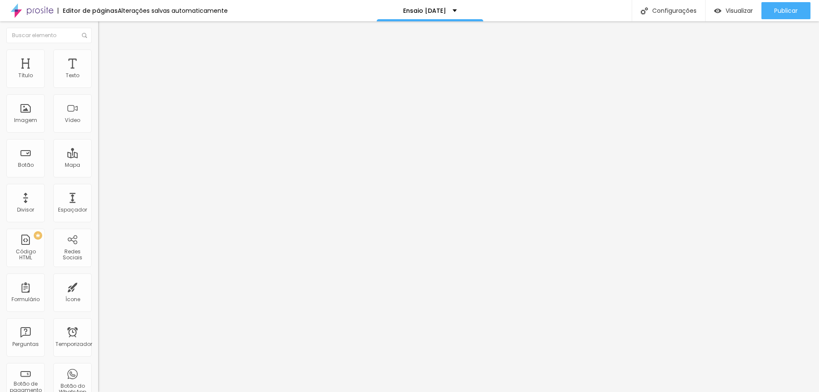
click at [98, 58] on li "Avançado" at bounding box center [147, 62] width 98 height 9
click at [98, 49] on li "Conteúdo" at bounding box center [147, 45] width 98 height 9
click at [98, 80] on input "[URL][DOMAIN_NAME]" at bounding box center [149, 76] width 102 height 9
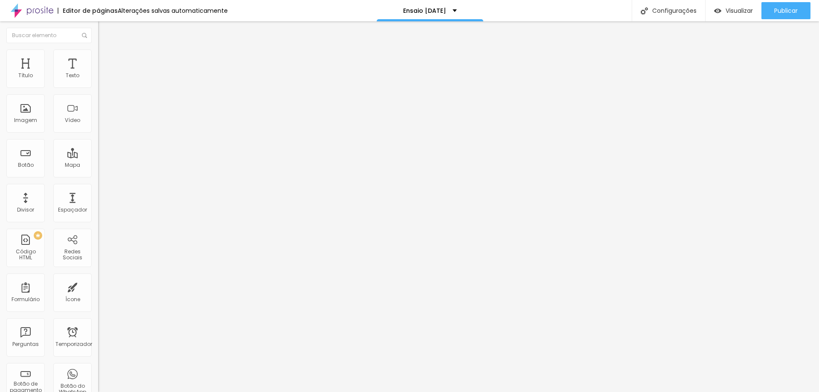
paste input "[DOMAIN_NAME][URL]"
click at [98, 128] on font "Padrão 4:3" at bounding box center [112, 123] width 28 height 7
click at [98, 156] on span "Vertical 2" at bounding box center [110, 152] width 24 height 7
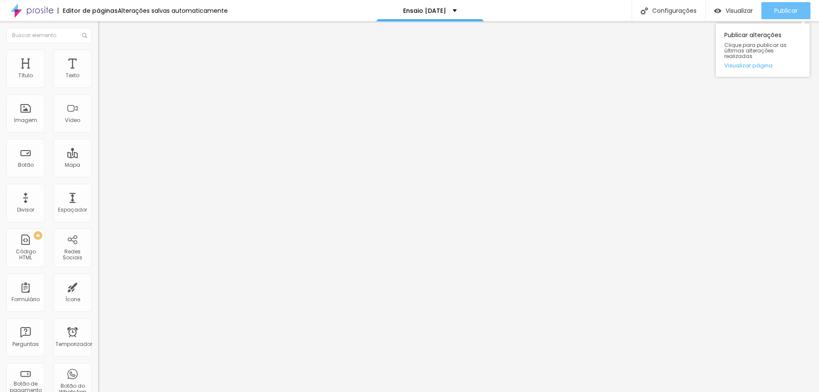
click at [778, 9] on font "Publicar" at bounding box center [785, 10] width 23 height 9
click at [98, 80] on input "[URL][DOMAIN_NAME]" at bounding box center [149, 76] width 102 height 9
paste input ".be/e_xAFxOTNms?si=WtfV2bqXkmo1TtUJ"
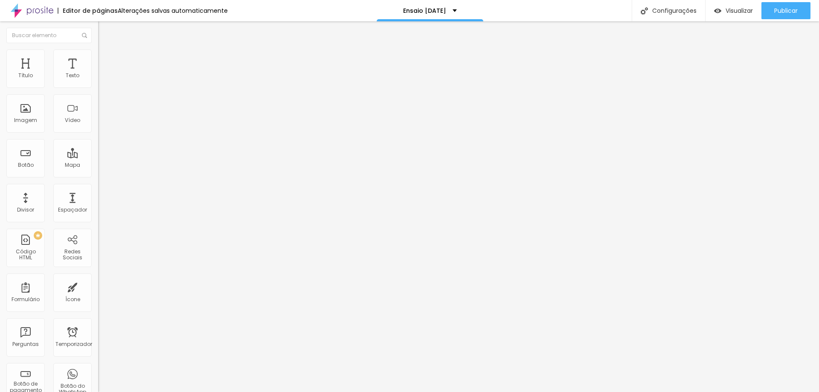
click at [98, 143] on font "Padrão" at bounding box center [107, 139] width 19 height 7
click at [777, 4] on div "Publicar" at bounding box center [785, 10] width 23 height 17
click at [98, 288] on textarea "Olá" at bounding box center [146, 295] width 96 height 15
drag, startPoint x: 58, startPoint y: 150, endPoint x: 0, endPoint y: 139, distance: 58.7
click at [98, 139] on div "Número do WhatsApp * [PHONE_NUMBER] + 55 Texto do botão Conversar no WhatsApp M…" at bounding box center [147, 209] width 98 height 285
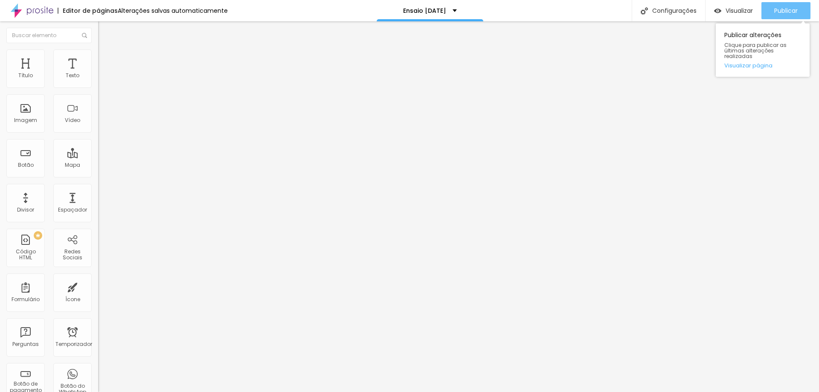
click at [770, 9] on button "Publicar" at bounding box center [786, 10] width 49 height 17
click at [98, 288] on textarea "Olá ♥" at bounding box center [146, 295] width 96 height 15
paste textarea ", tenho interesse na sessão [DATE]"
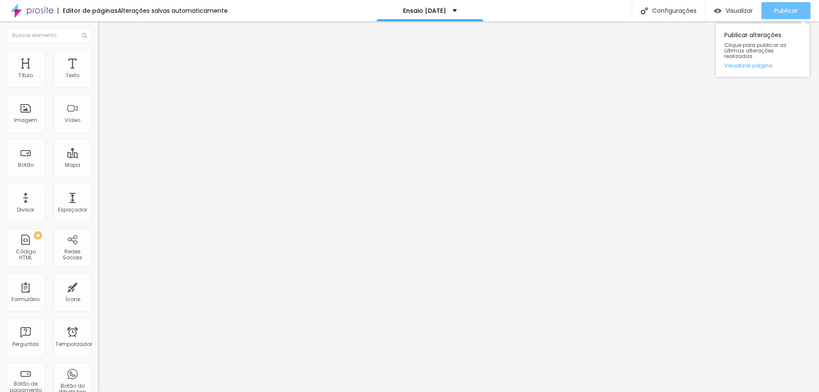
click at [801, 12] on button "Publicar" at bounding box center [786, 10] width 49 height 17
click at [783, 9] on font "Publicar" at bounding box center [785, 10] width 23 height 9
